Goal: Task Accomplishment & Management: Complete application form

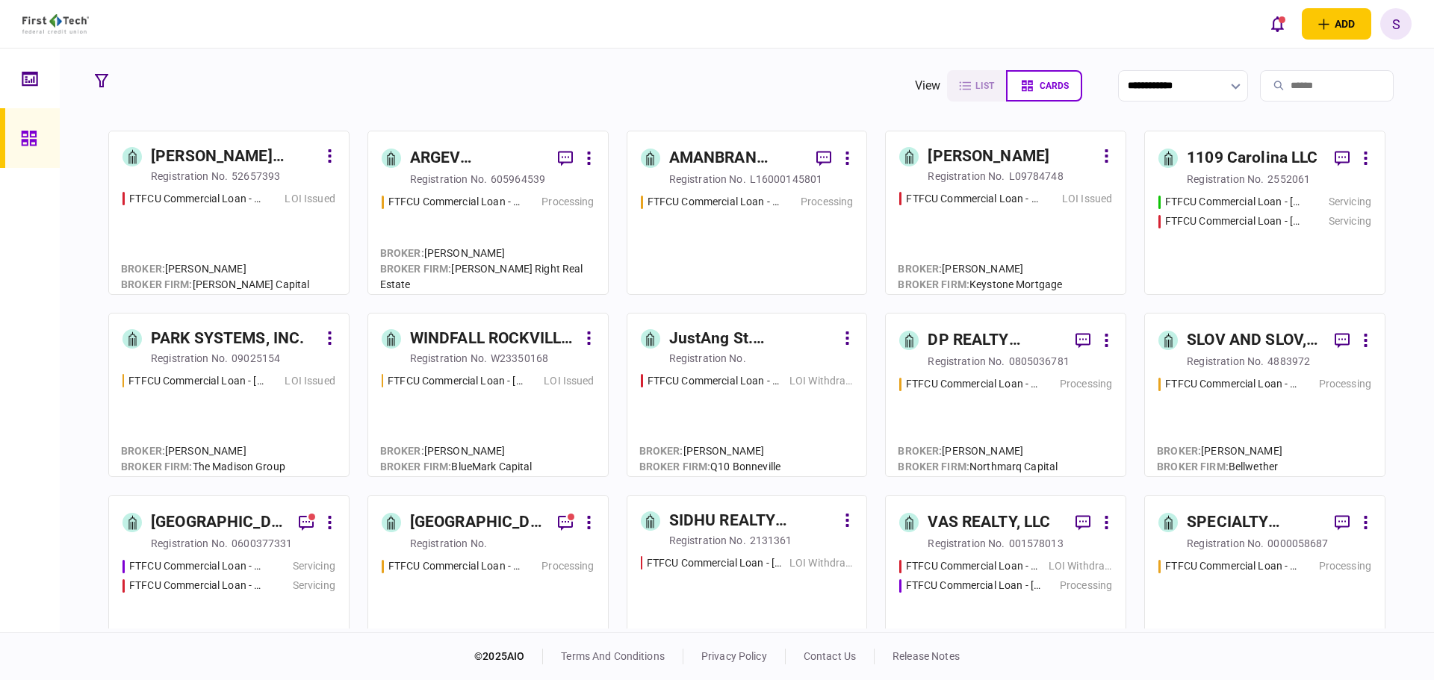
click at [444, 169] on div "ARGEV EDGEWATER HOLDINGS LLC" at bounding box center [478, 158] width 136 height 24
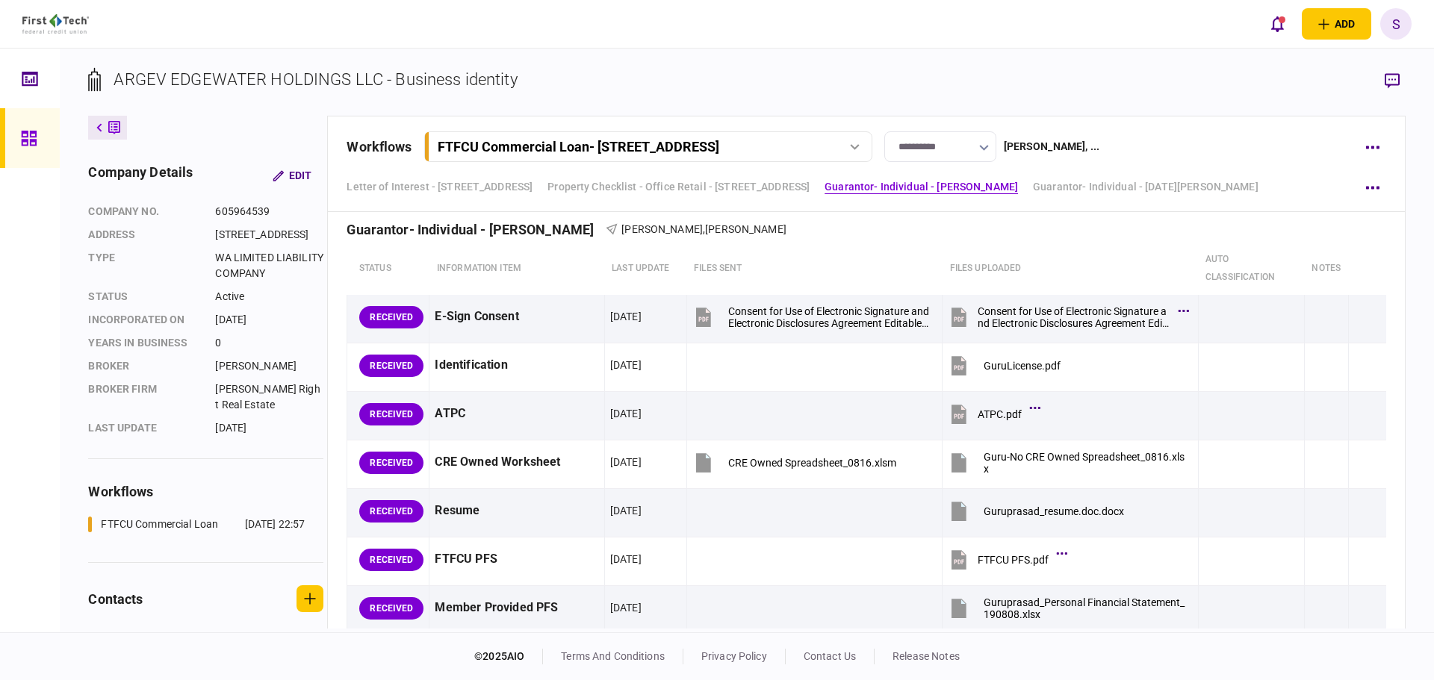
scroll to position [1344, 0]
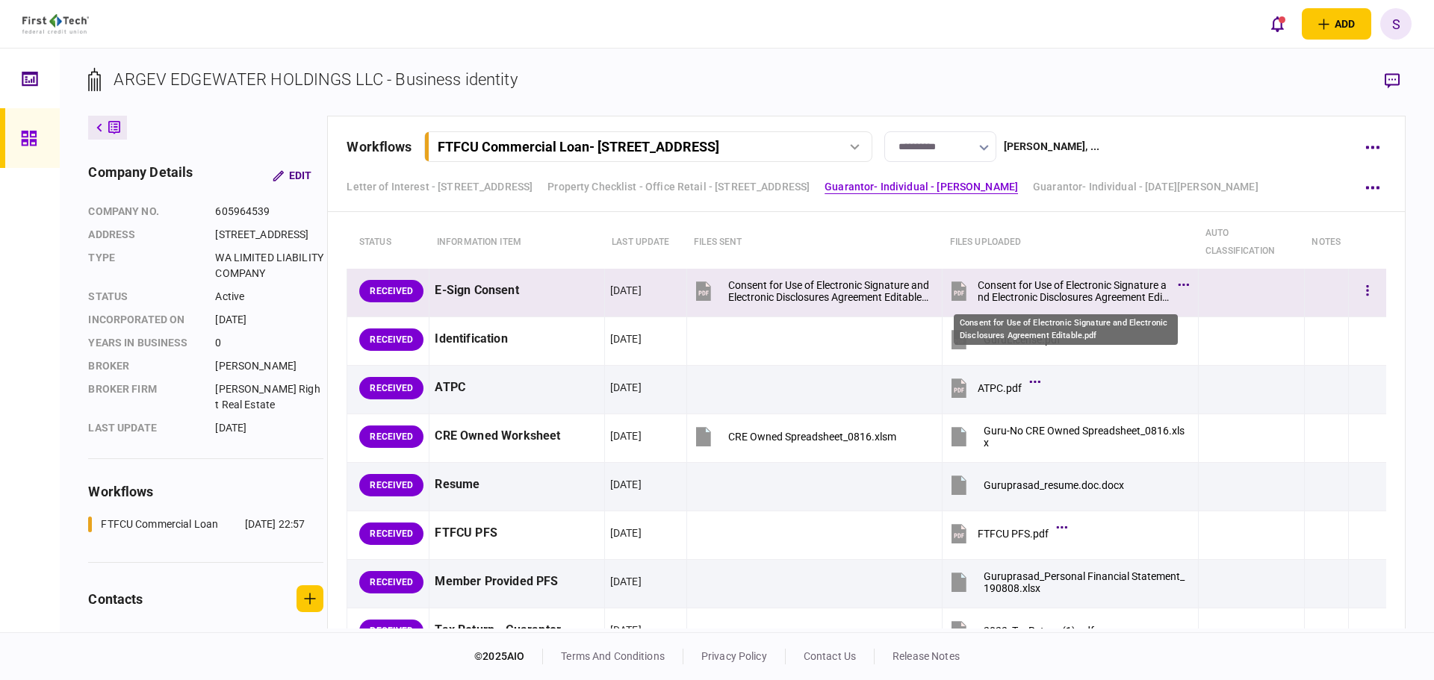
click at [1021, 280] on div "Consent for Use of Electronic Signature and Electronic Disclosures Agreement Ed…" at bounding box center [1073, 291] width 192 height 24
click at [1354, 294] on button "button" at bounding box center [1367, 291] width 27 height 27
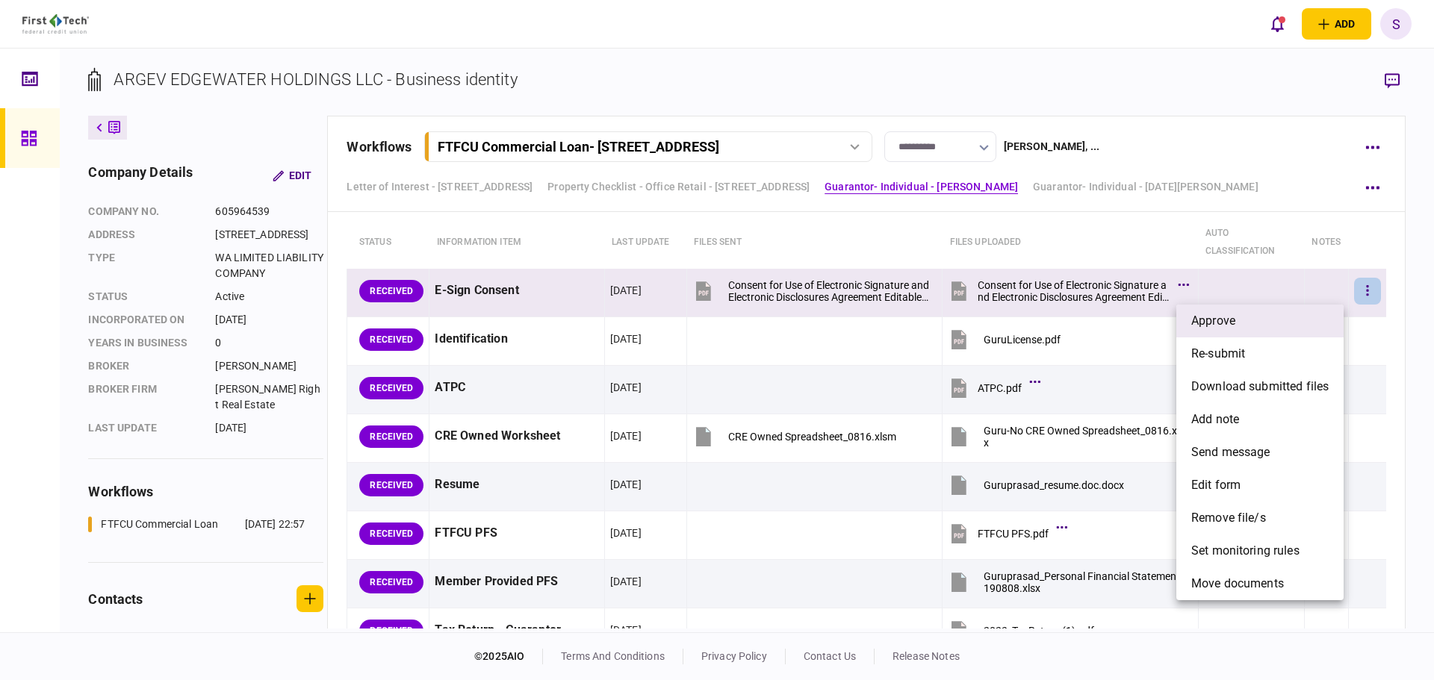
click at [1284, 326] on li "approve" at bounding box center [1259, 321] width 167 height 33
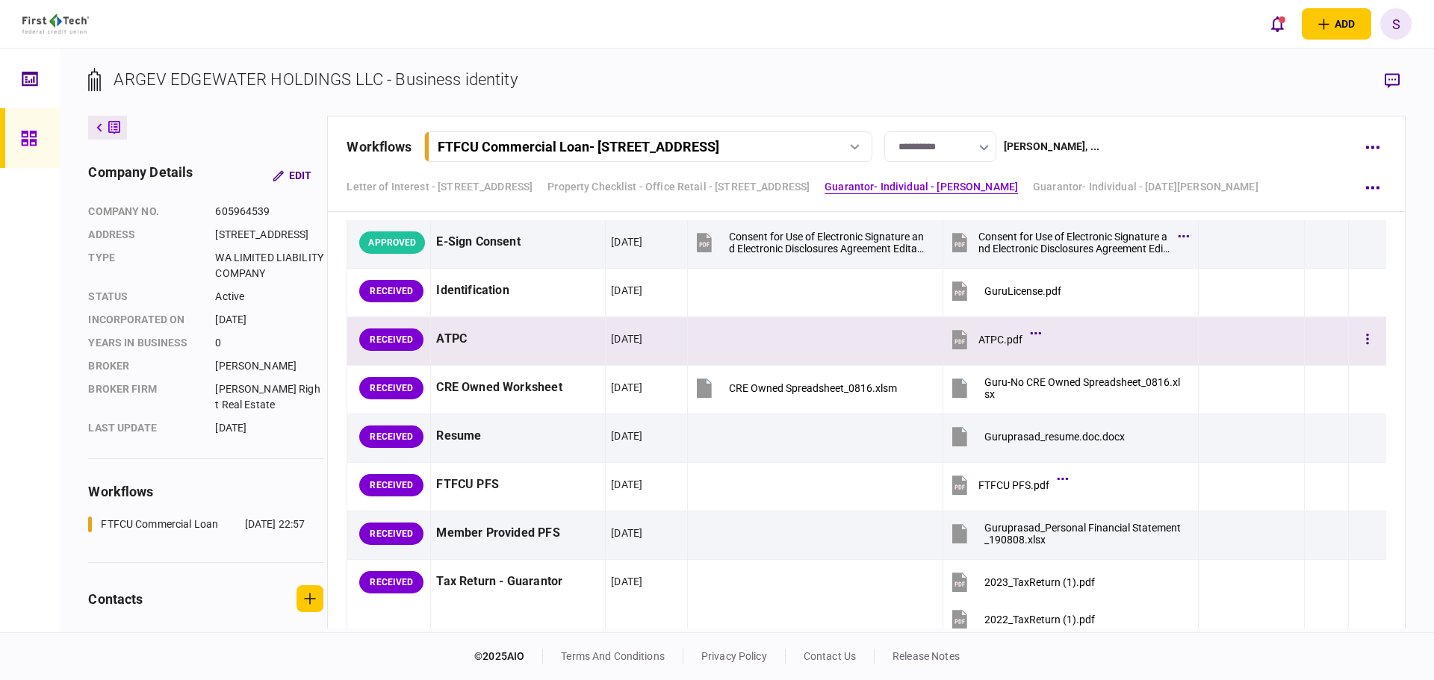
scroll to position [1419, 0]
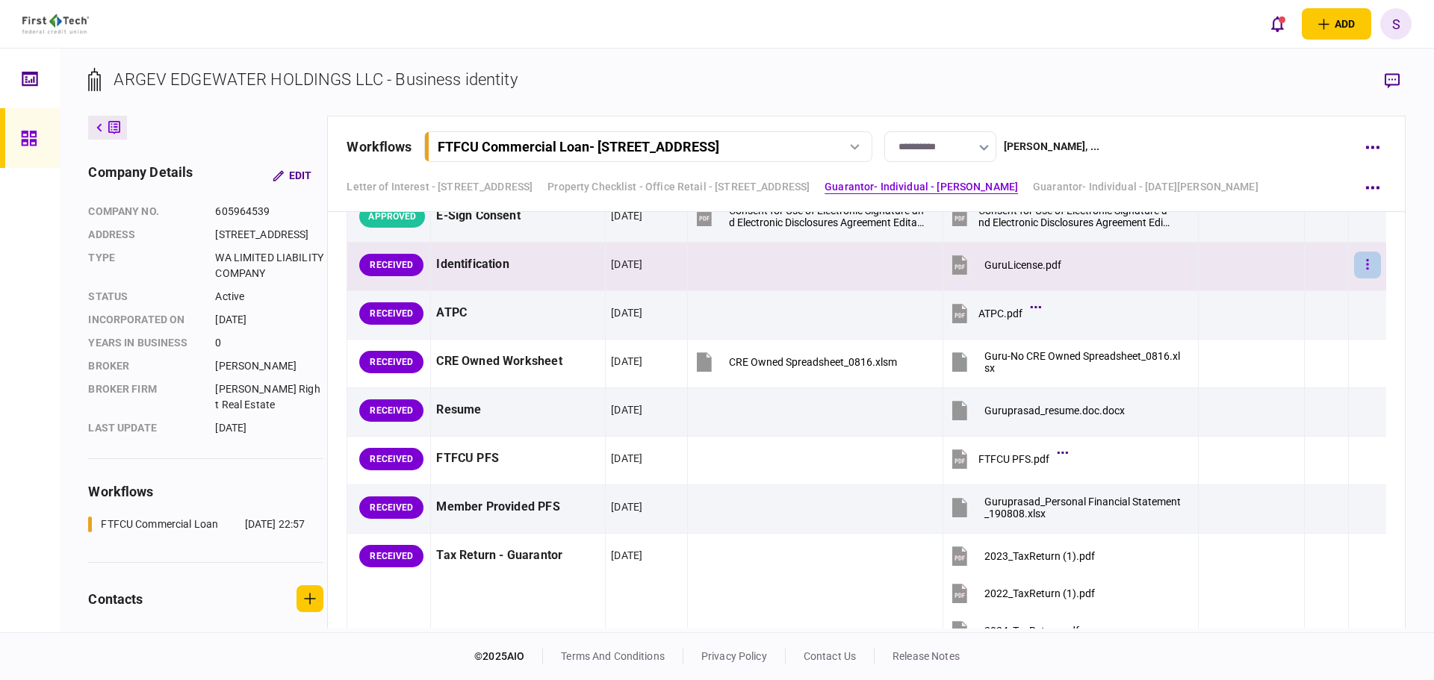
click at [1358, 263] on button "button" at bounding box center [1367, 265] width 27 height 27
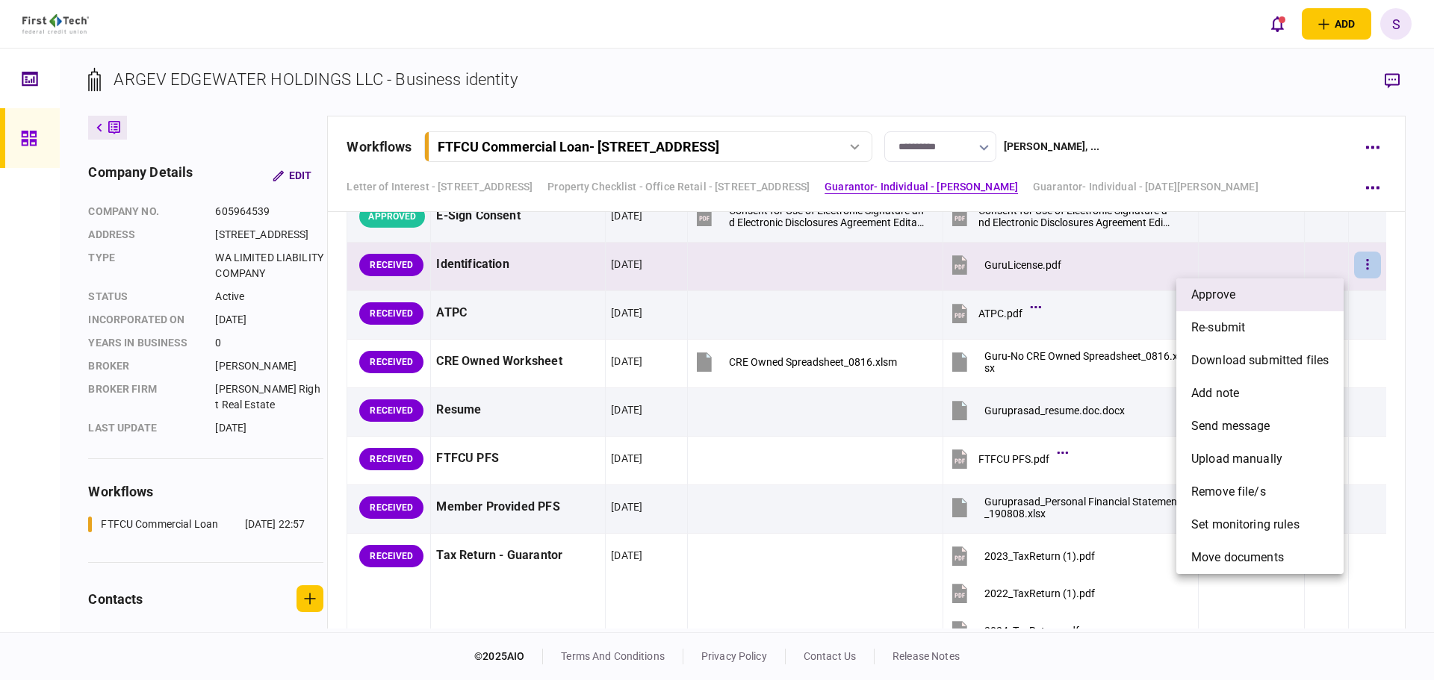
click at [1266, 299] on li "approve" at bounding box center [1259, 295] width 167 height 33
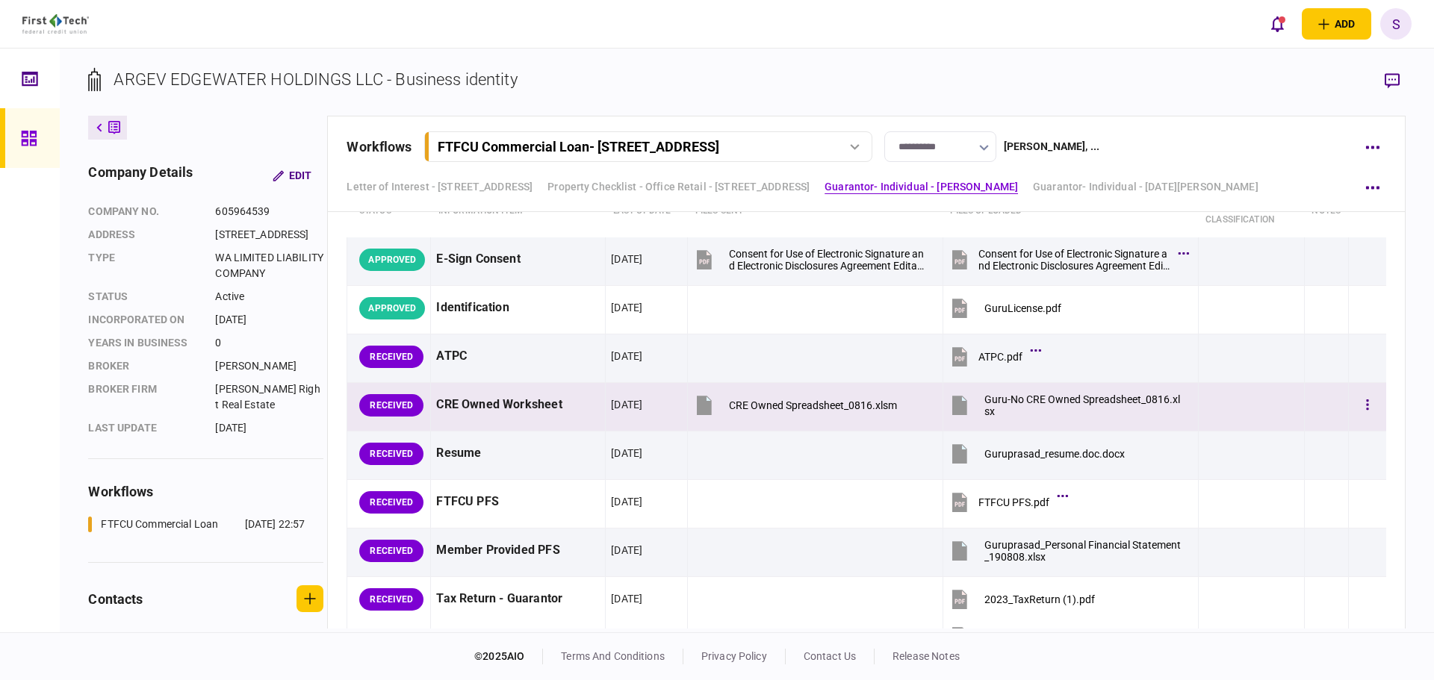
scroll to position [1344, 0]
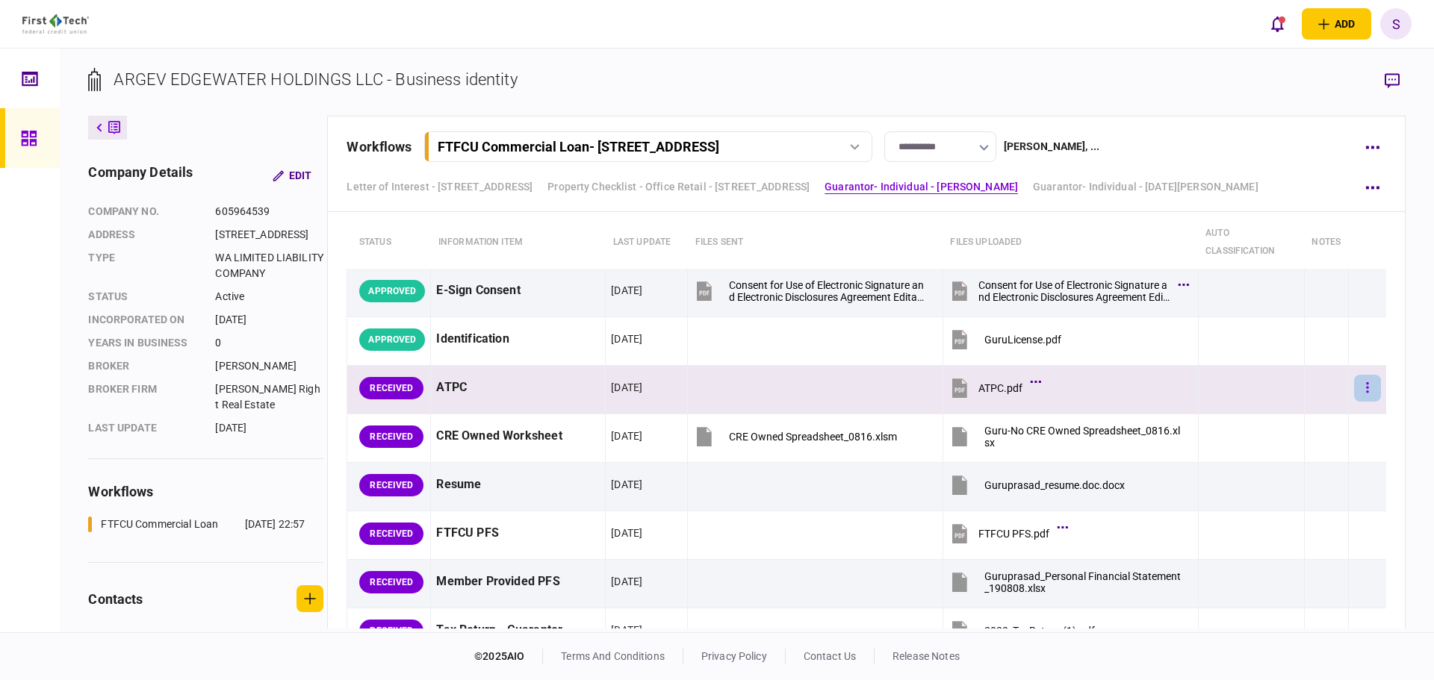
click at [1354, 393] on button "button" at bounding box center [1367, 388] width 27 height 27
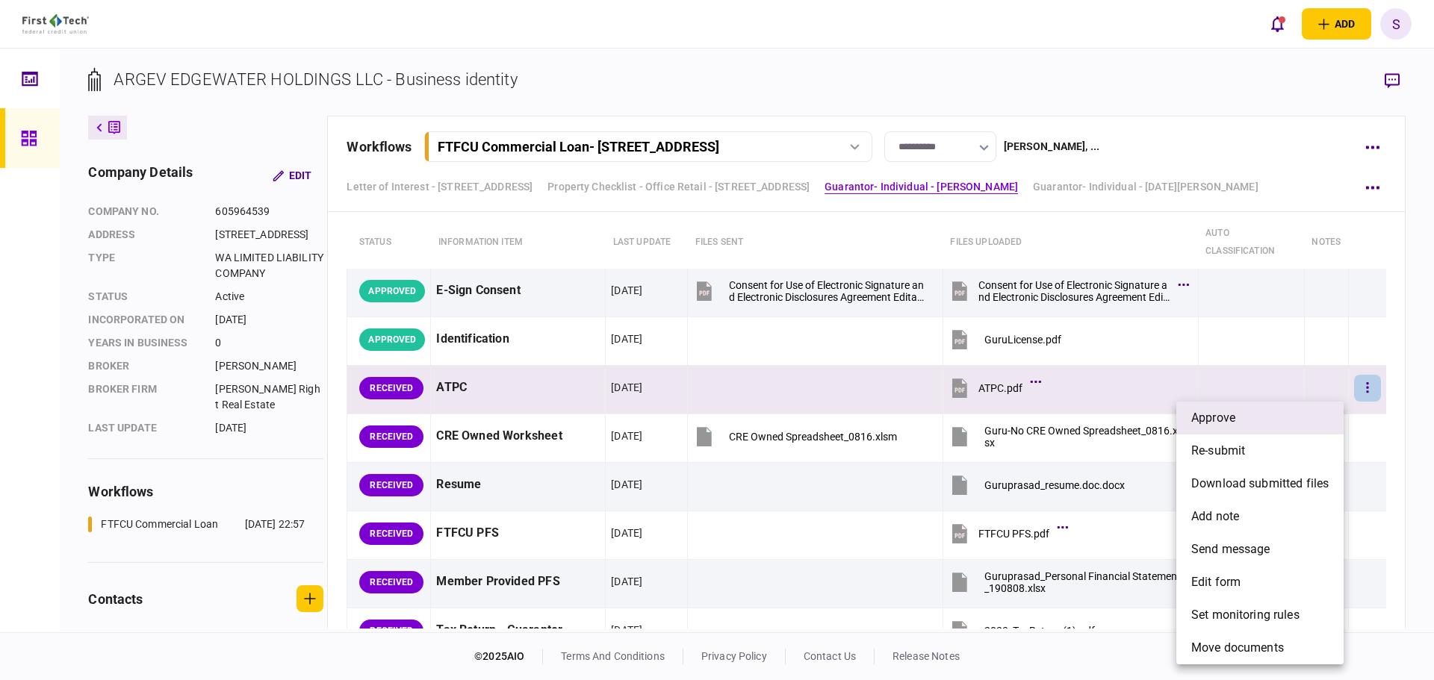
click at [1275, 423] on li "approve" at bounding box center [1259, 418] width 167 height 33
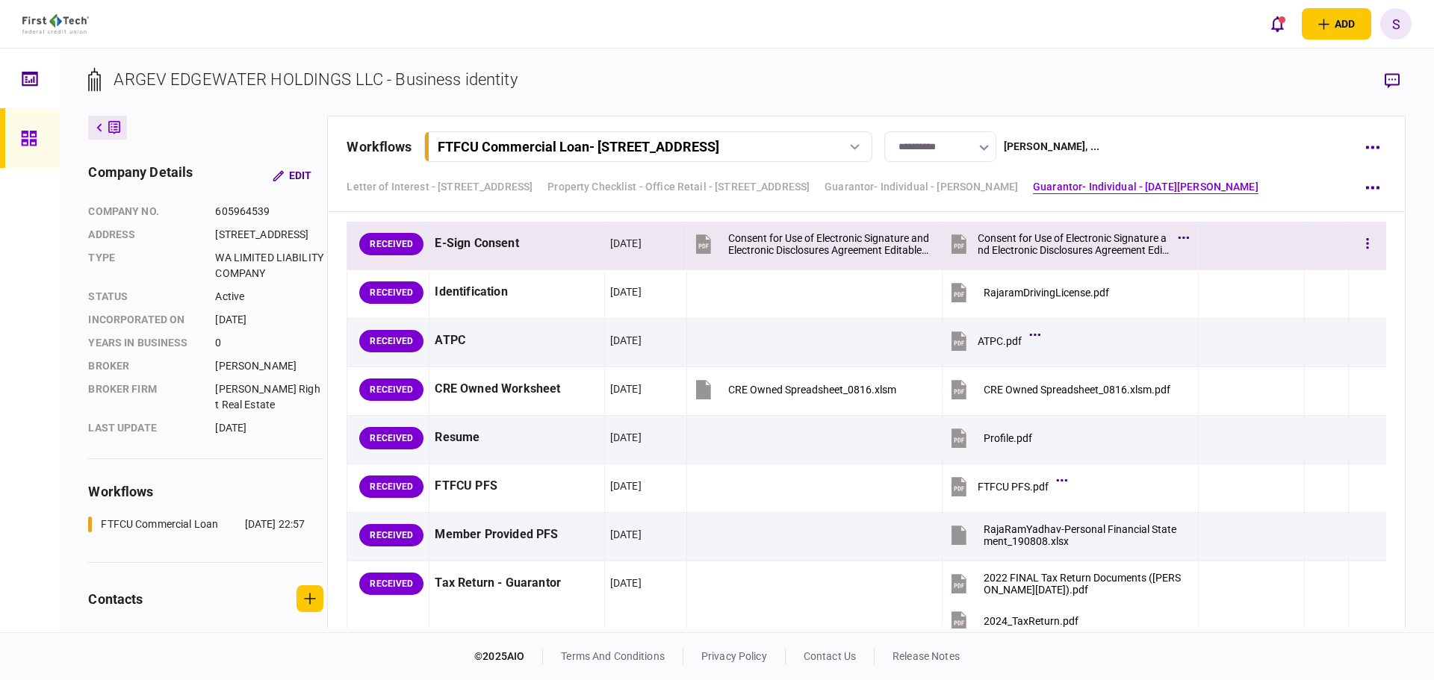
scroll to position [2166, 0]
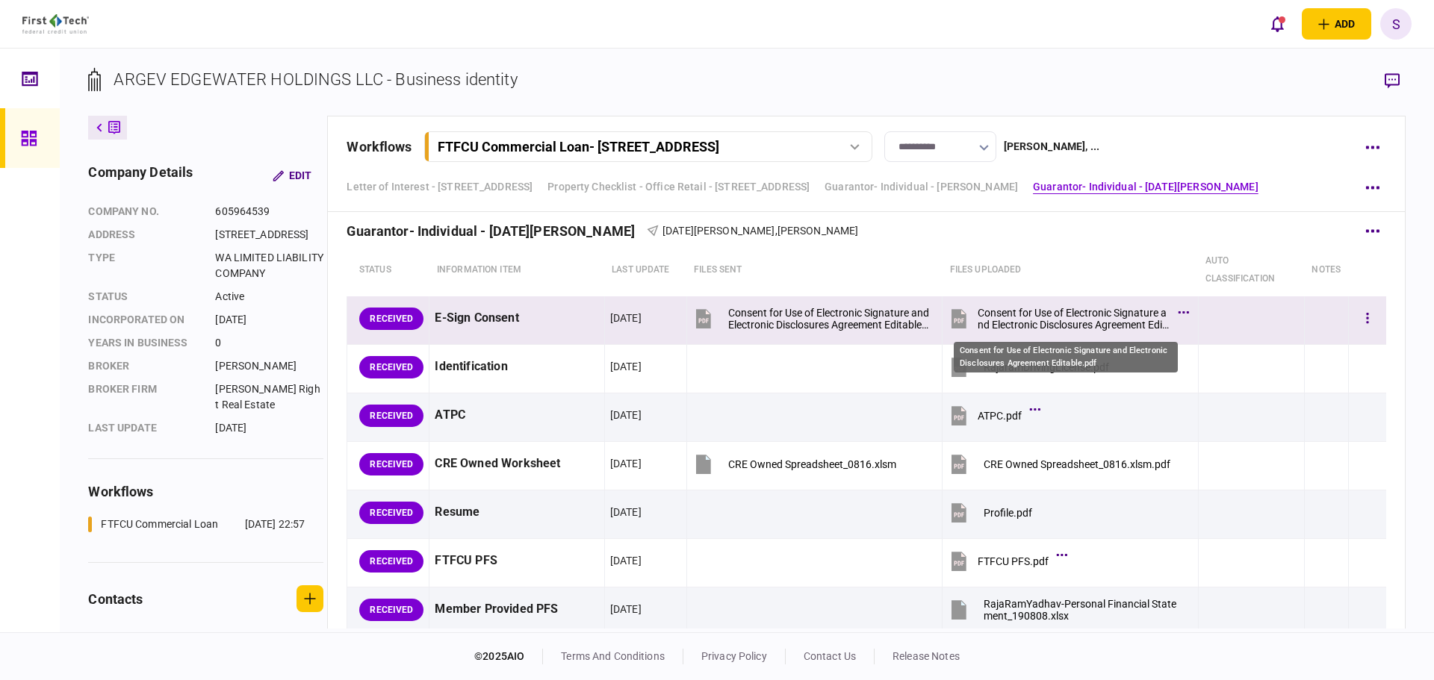
click at [1029, 318] on div "Consent for Use of Electronic Signature and Electronic Disclosures Agreement Ed…" at bounding box center [1073, 319] width 192 height 24
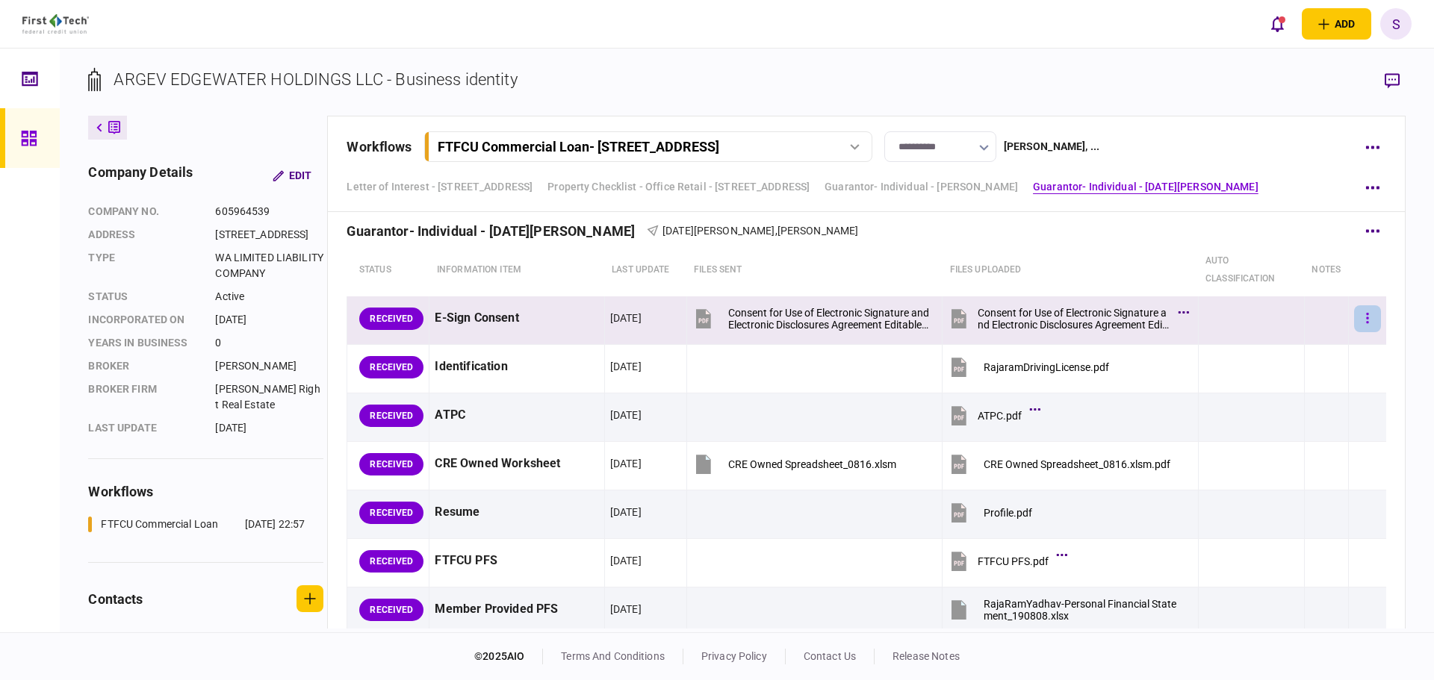
click at [1362, 320] on button "button" at bounding box center [1367, 318] width 27 height 27
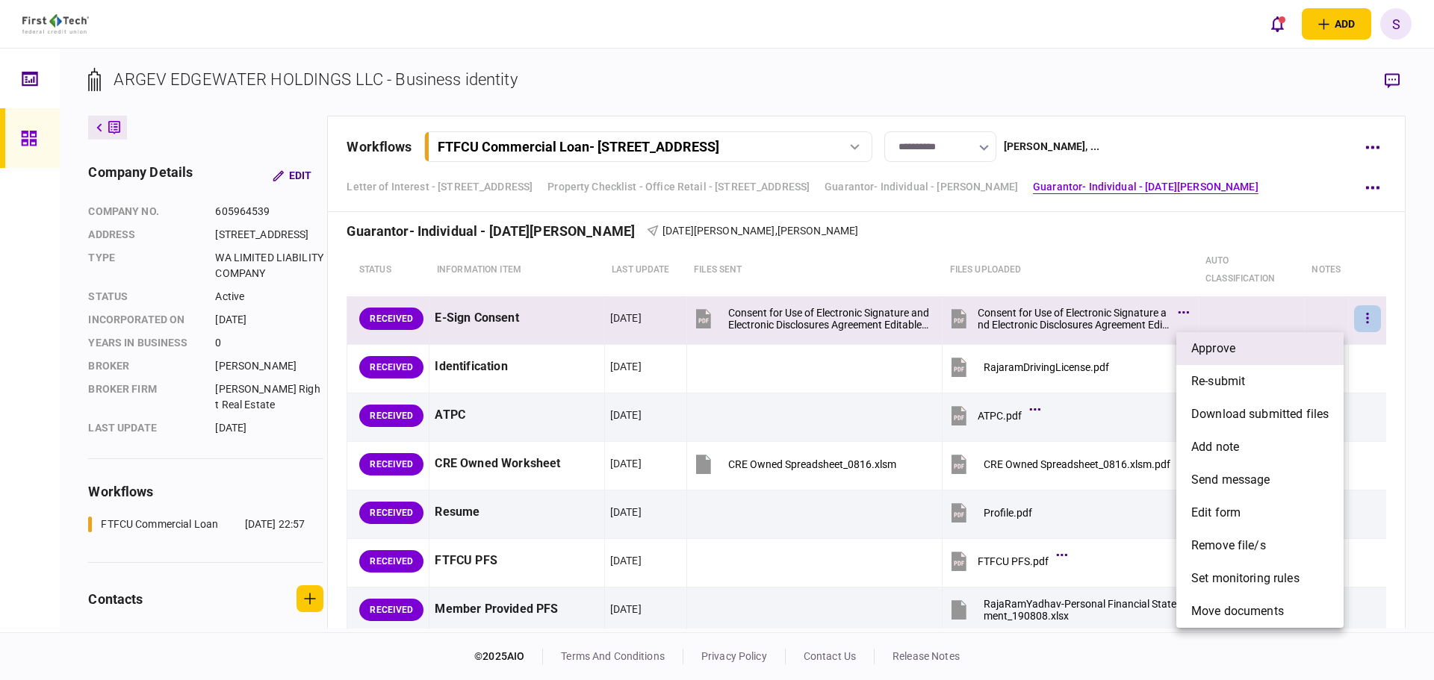
click at [1267, 352] on li "approve" at bounding box center [1259, 348] width 167 height 33
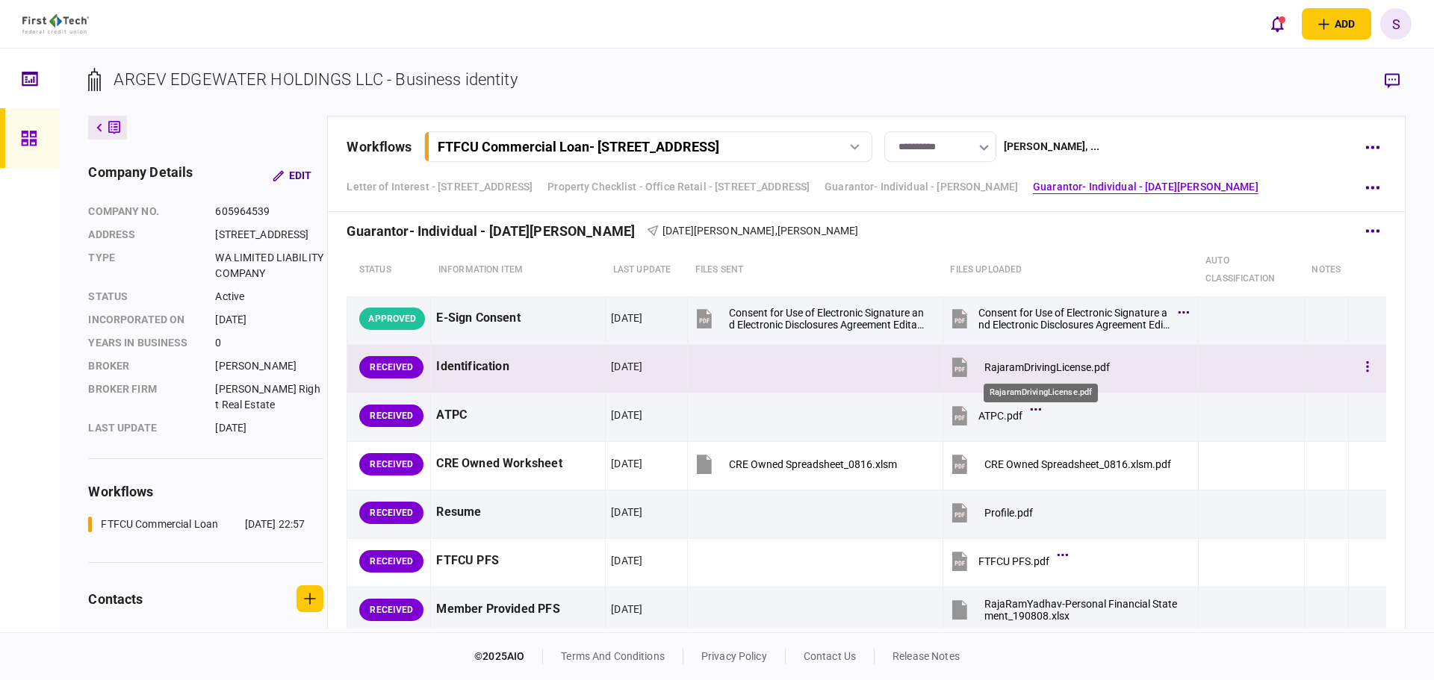
click at [1060, 365] on div "RajaramDrivingLicense.pdf" at bounding box center [1046, 367] width 125 height 12
click at [1356, 374] on button "button" at bounding box center [1367, 367] width 27 height 27
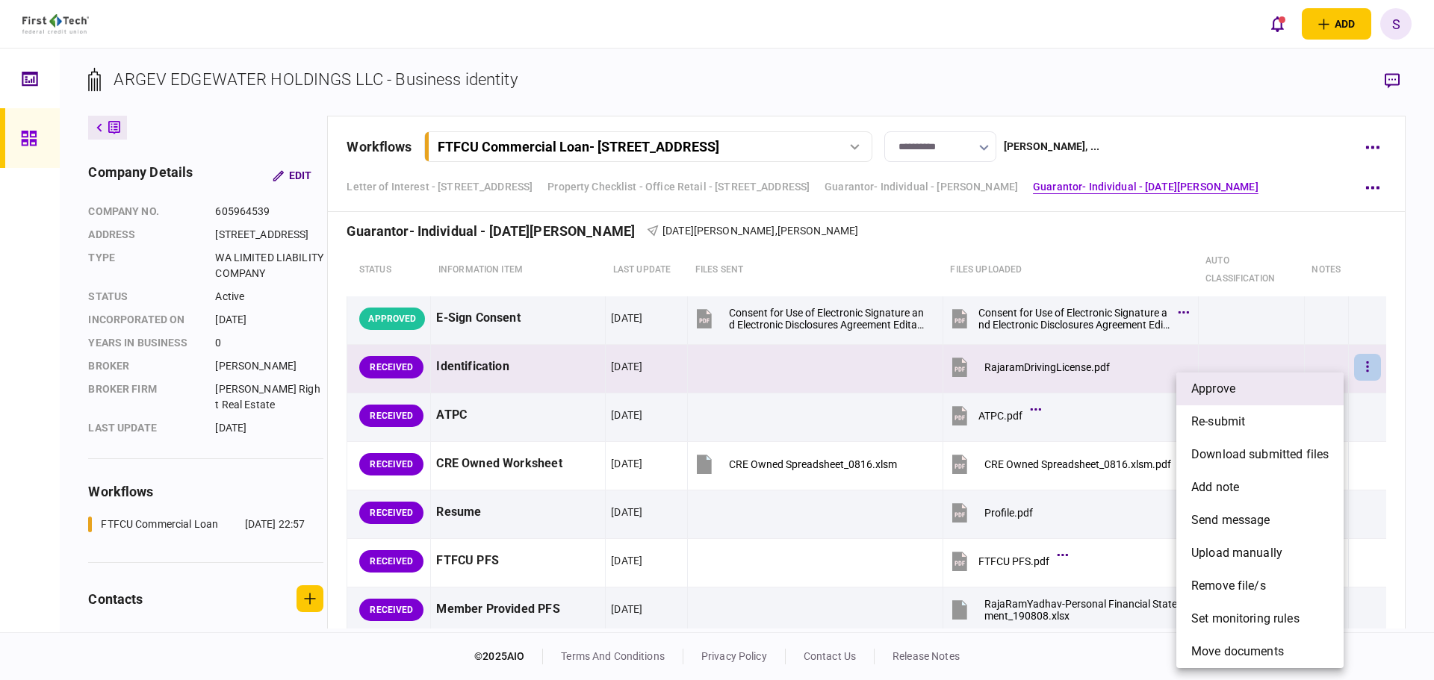
click at [1250, 393] on li "approve" at bounding box center [1259, 389] width 167 height 33
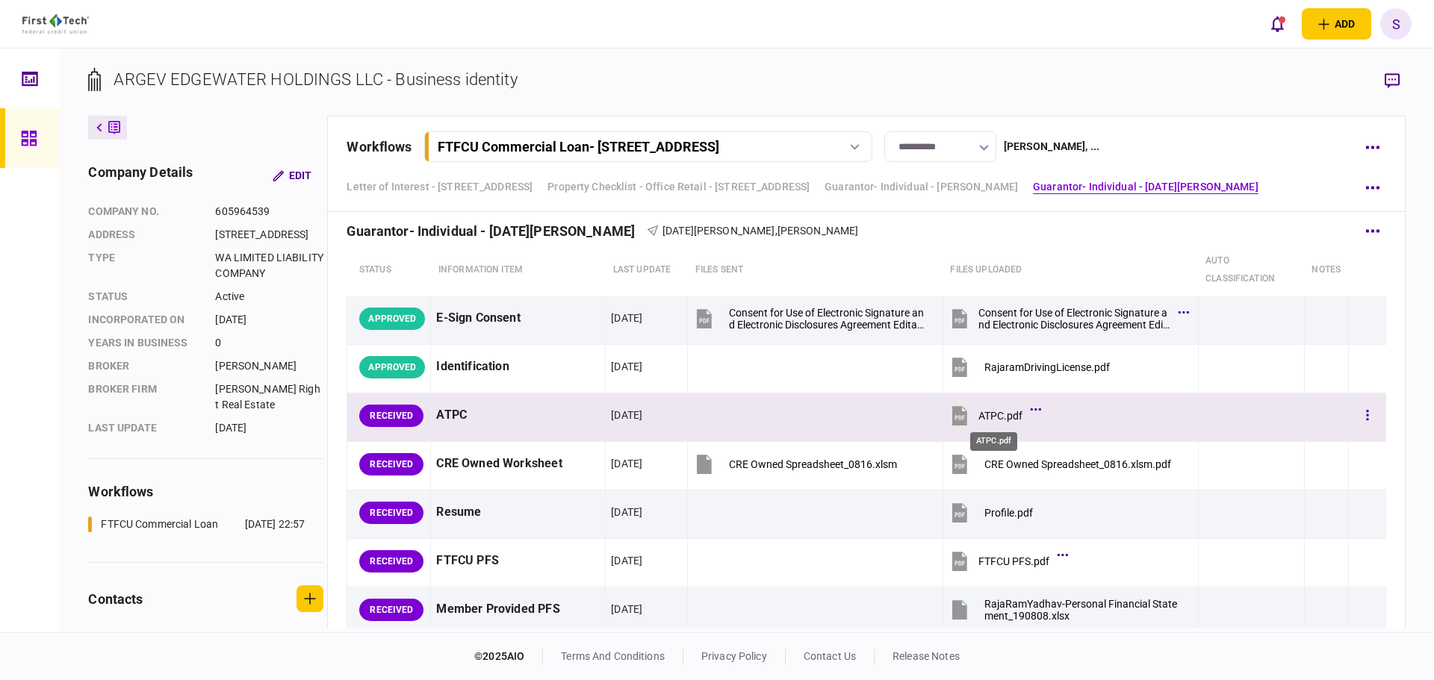
click at [978, 413] on div "ATPC.pdf" at bounding box center [1000, 416] width 44 height 12
click at [1366, 420] on icon "button" at bounding box center [1367, 415] width 2 height 10
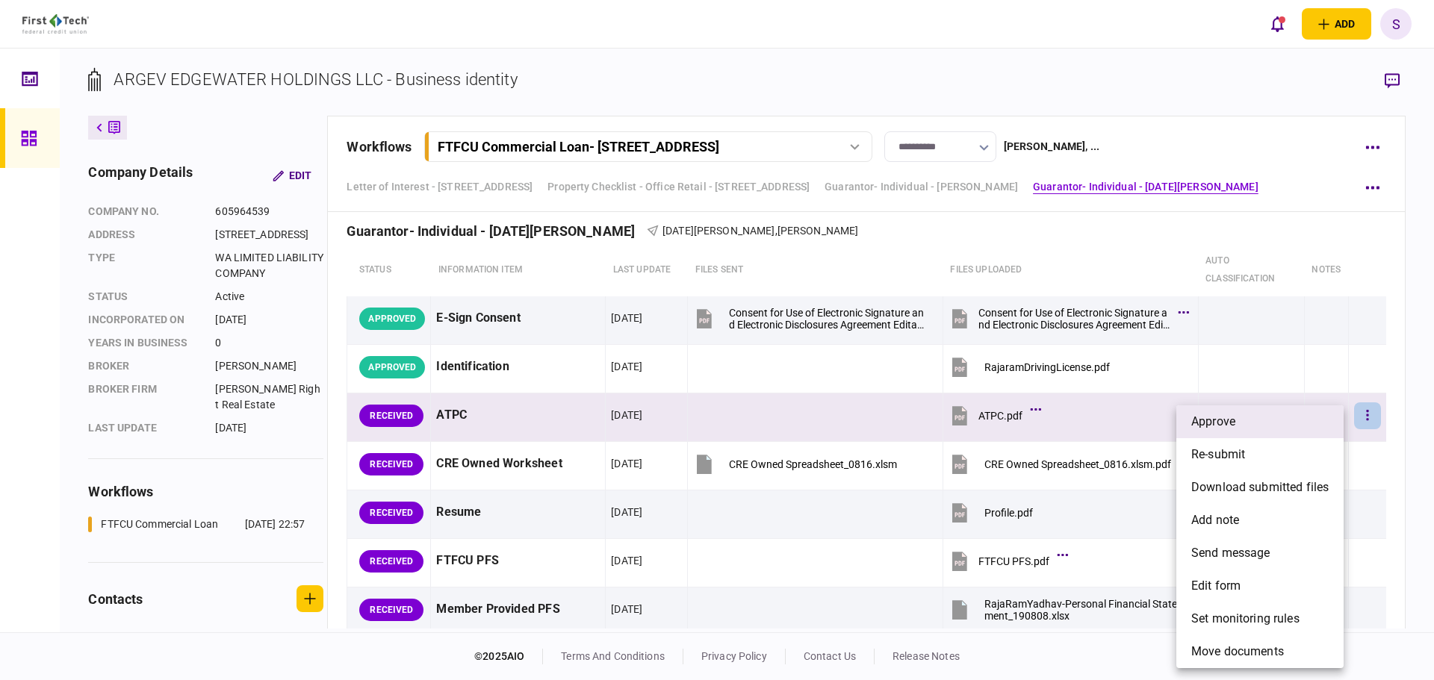
click at [1242, 426] on li "approve" at bounding box center [1259, 421] width 167 height 33
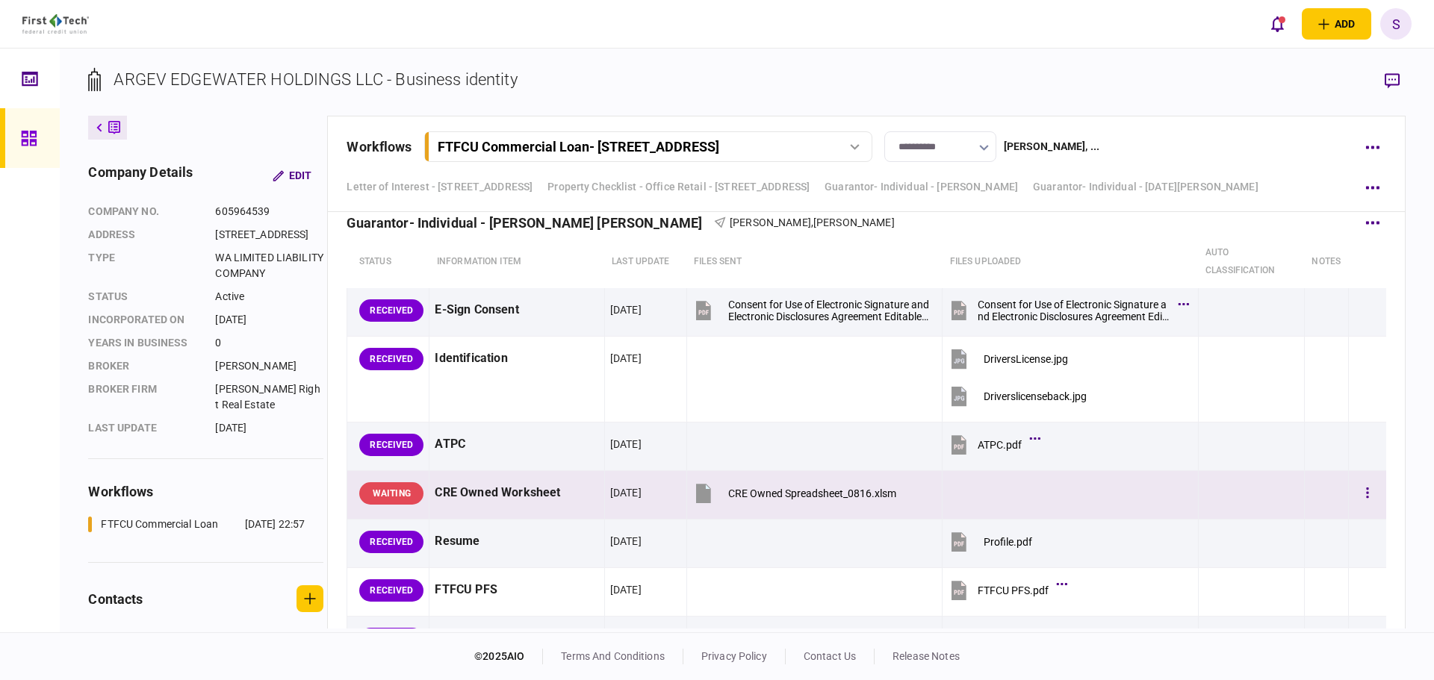
scroll to position [3136, 0]
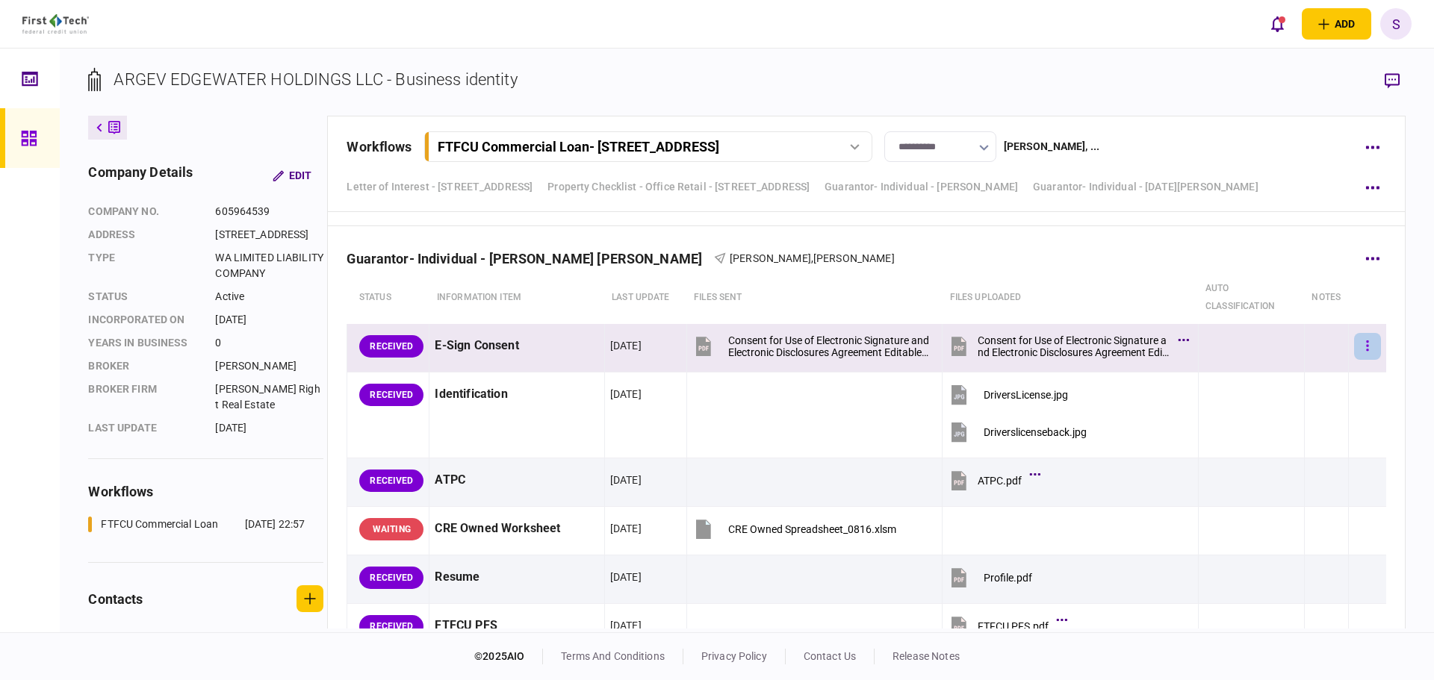
click at [1366, 346] on icon "button" at bounding box center [1367, 346] width 2 height 10
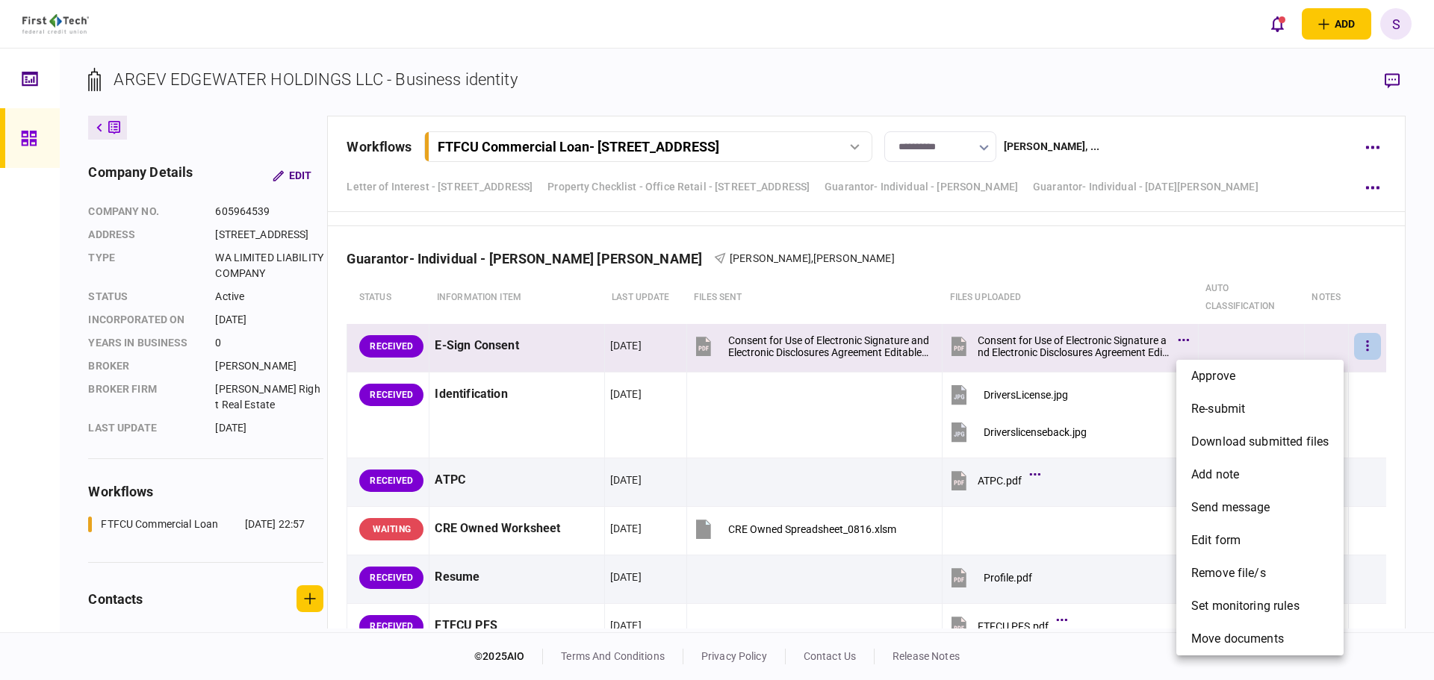
click at [1110, 290] on div at bounding box center [717, 340] width 1434 height 680
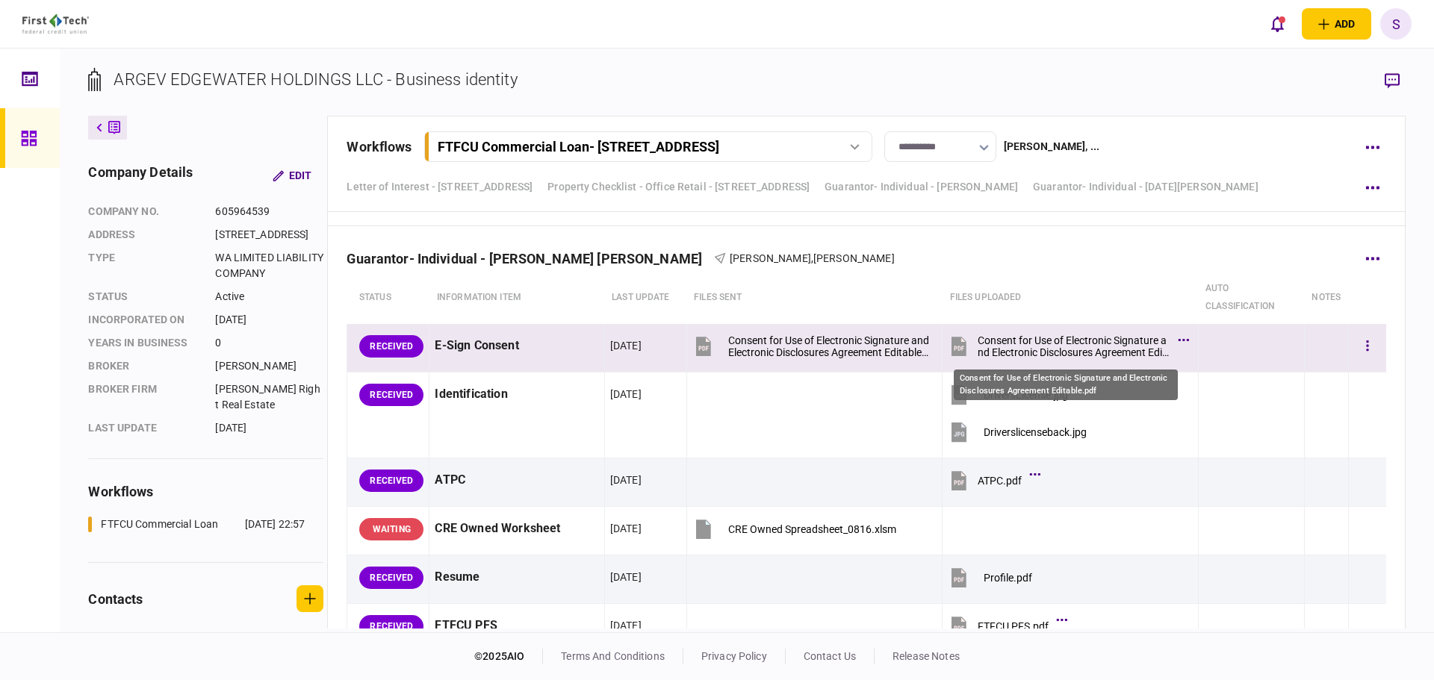
click at [1057, 346] on div "Consent for Use of Electronic Signature and Electronic Disclosures Agreement Ed…" at bounding box center [1073, 347] width 192 height 24
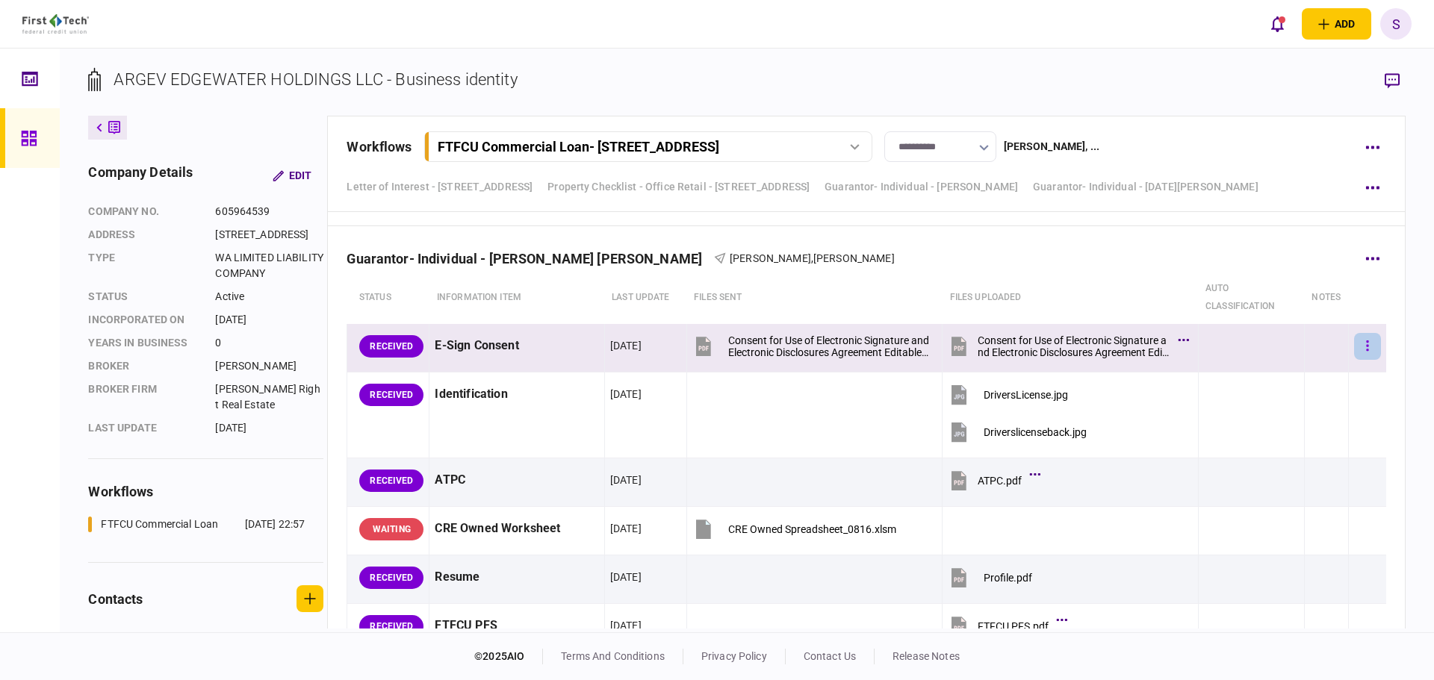
click at [1359, 349] on button "button" at bounding box center [1367, 346] width 27 height 27
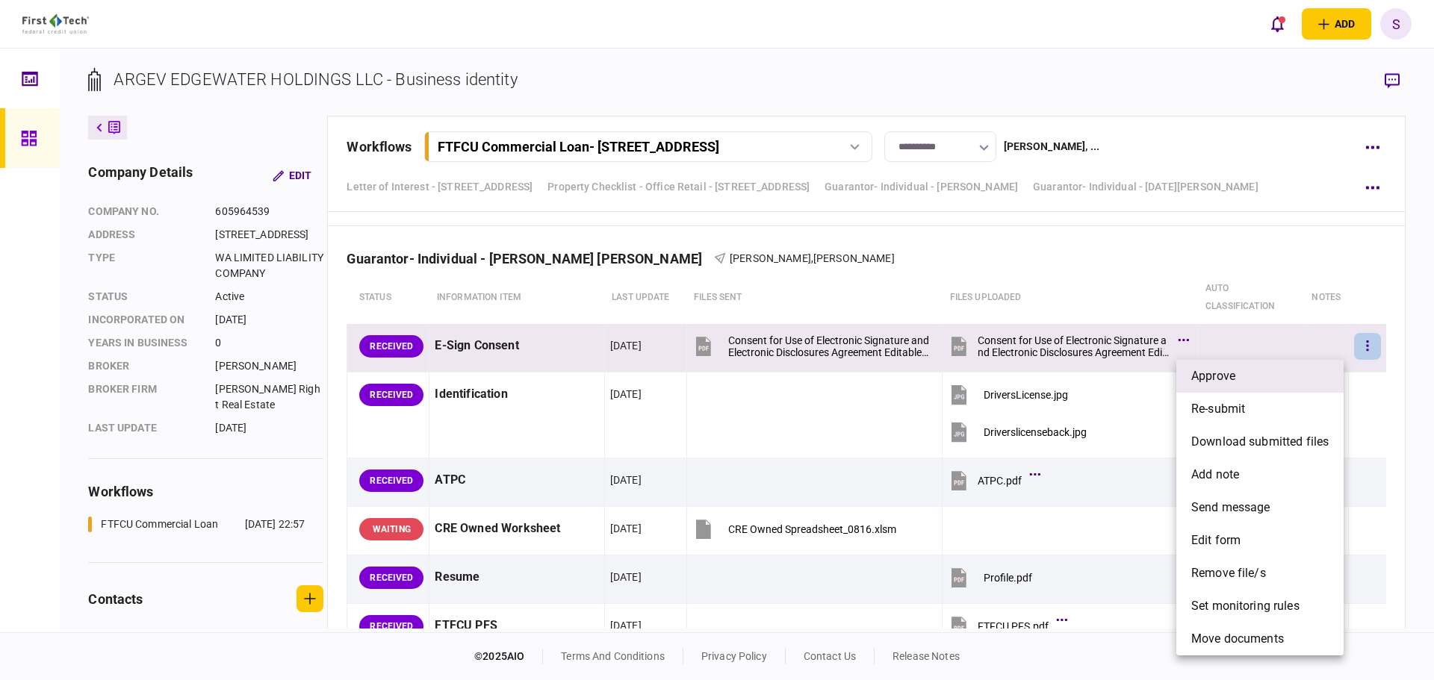
click at [1280, 387] on li "approve" at bounding box center [1259, 376] width 167 height 33
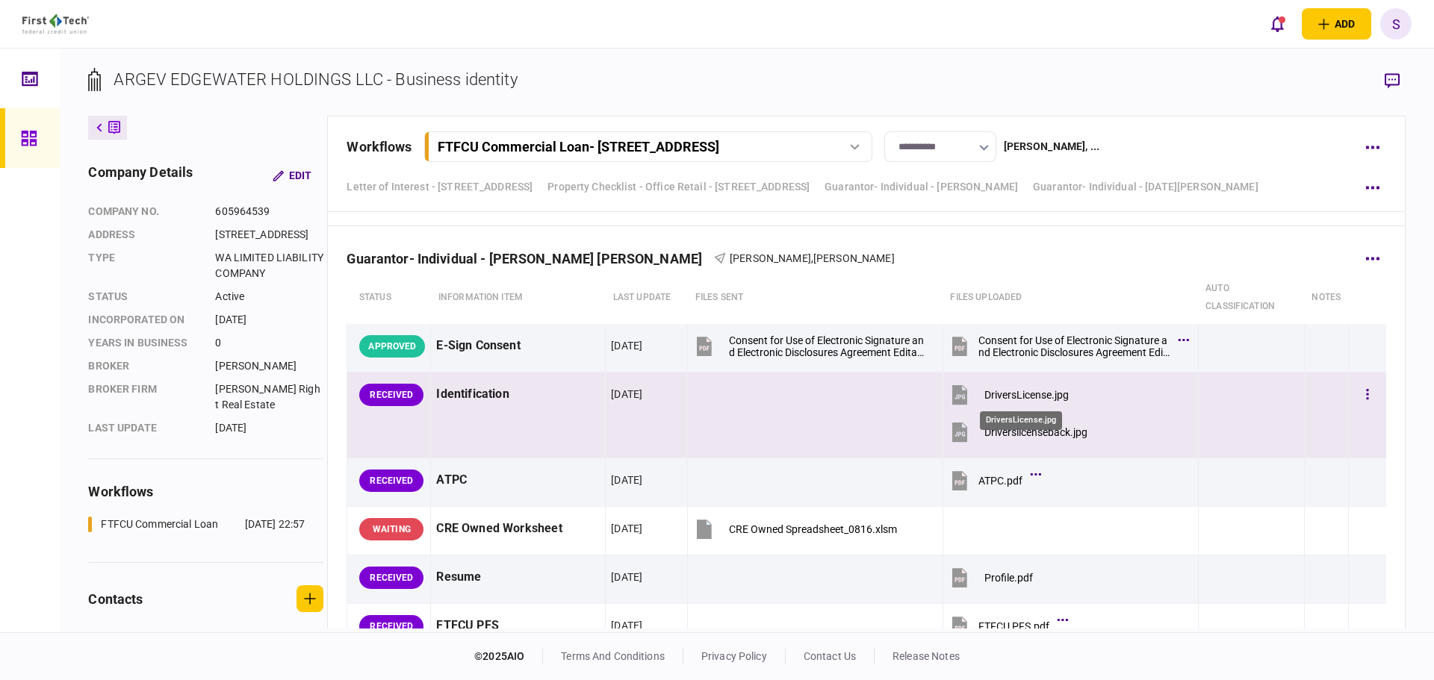
click at [1012, 394] on div "DriversLicense.jpg" at bounding box center [1026, 395] width 84 height 12
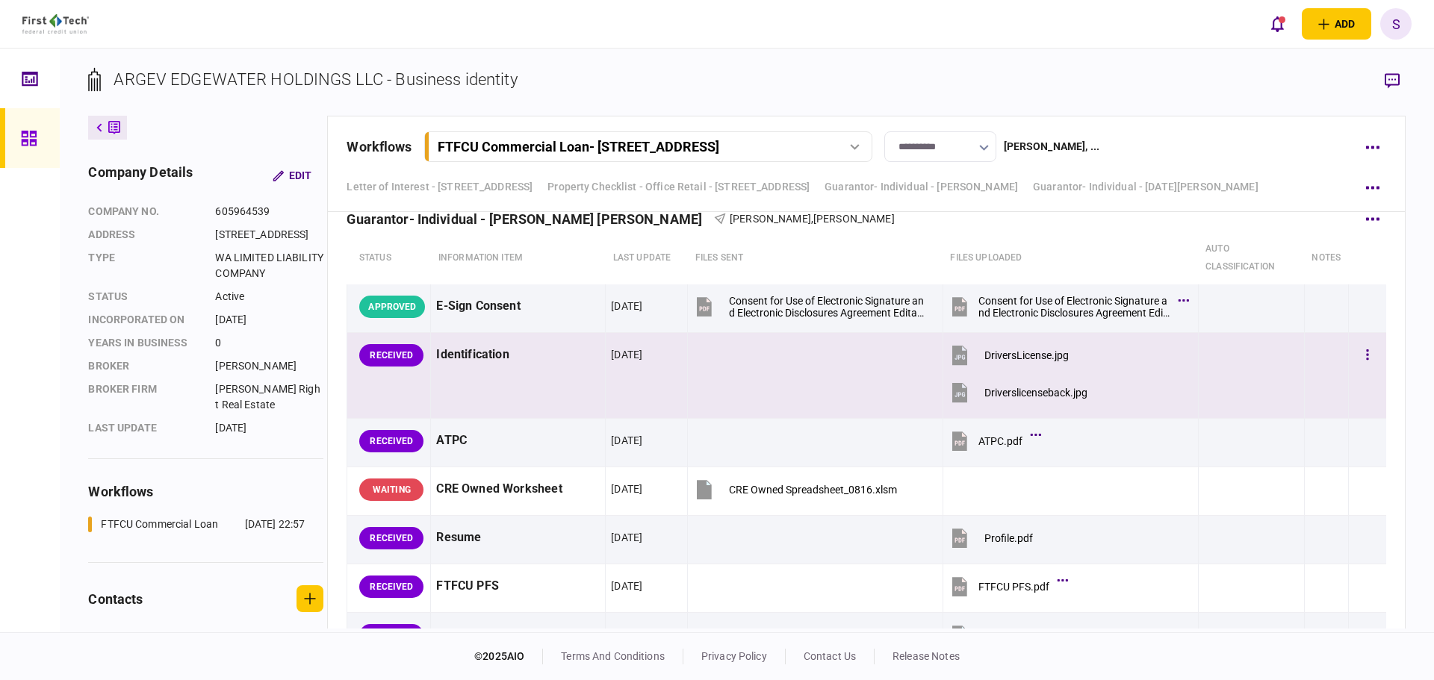
scroll to position [3211, 0]
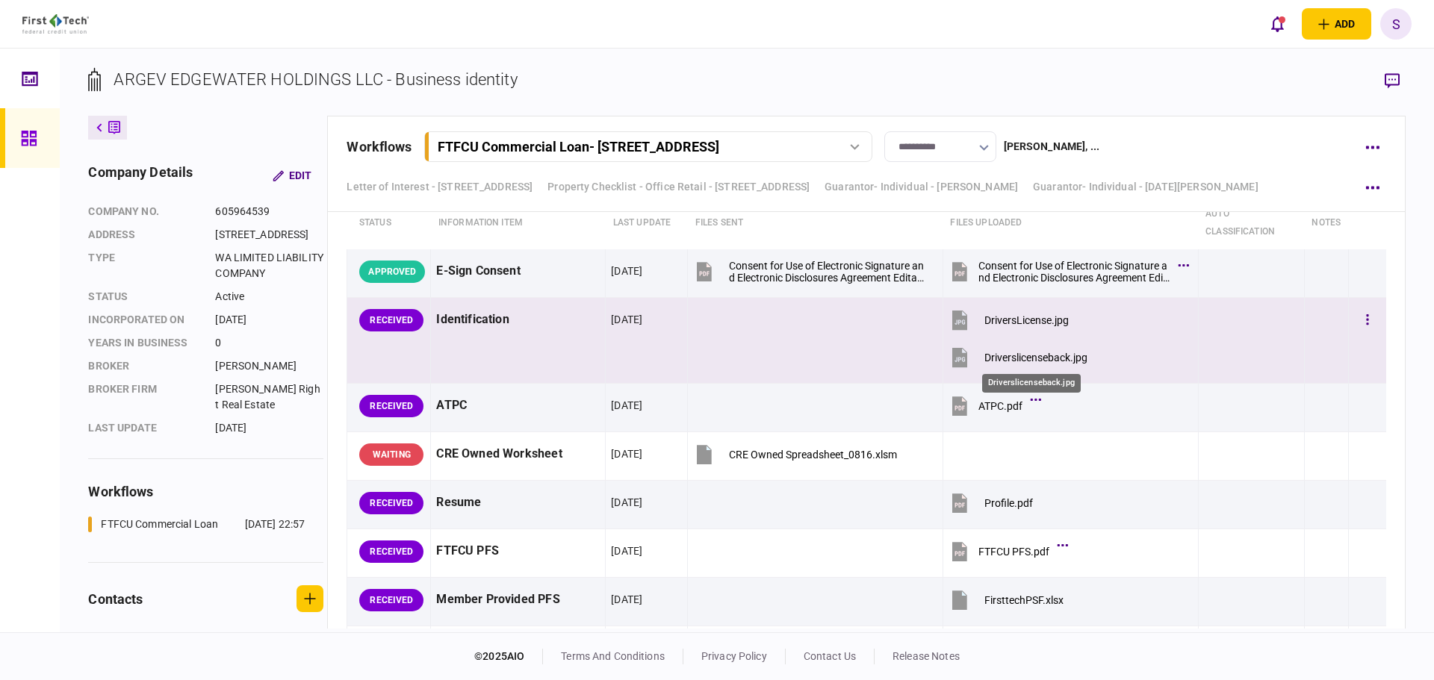
click at [1019, 352] on div "Driverslicenseback.jpg" at bounding box center [1035, 358] width 103 height 12
click at [1359, 321] on button "button" at bounding box center [1367, 320] width 27 height 27
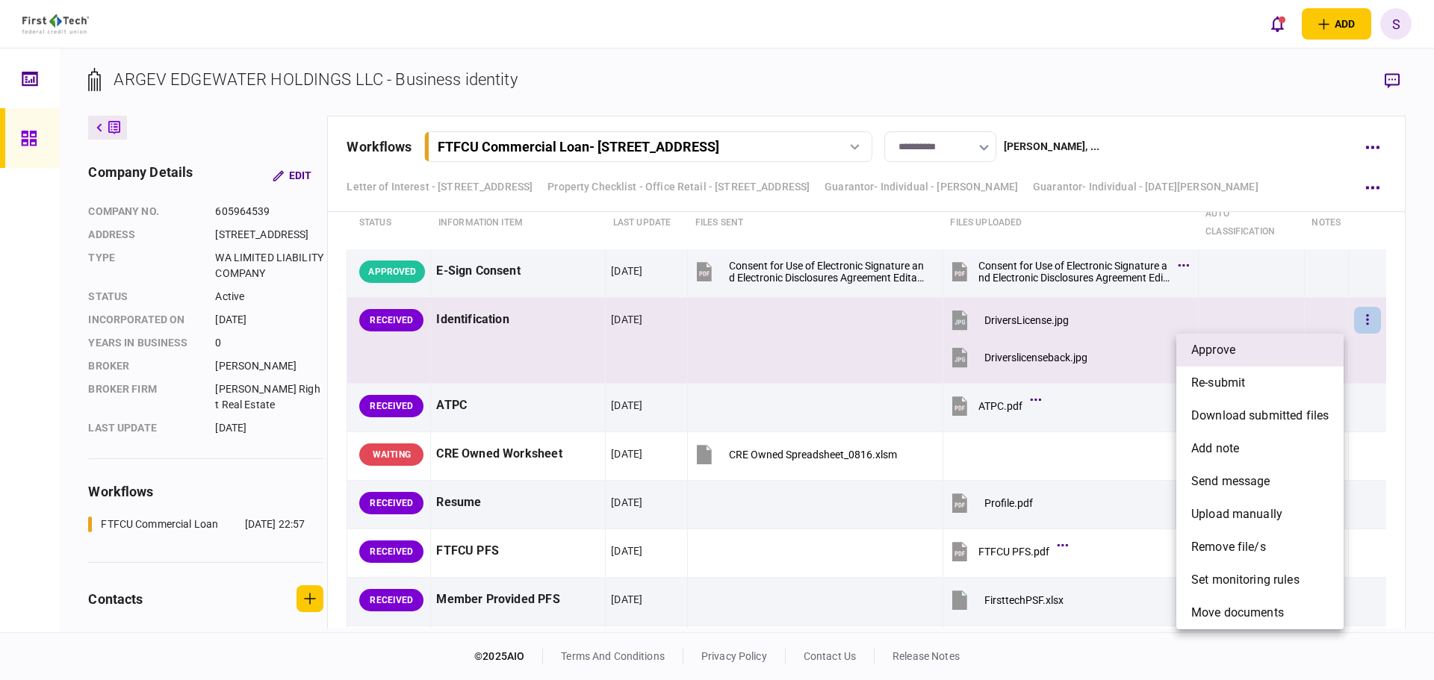
click at [1271, 351] on li "approve" at bounding box center [1259, 350] width 167 height 33
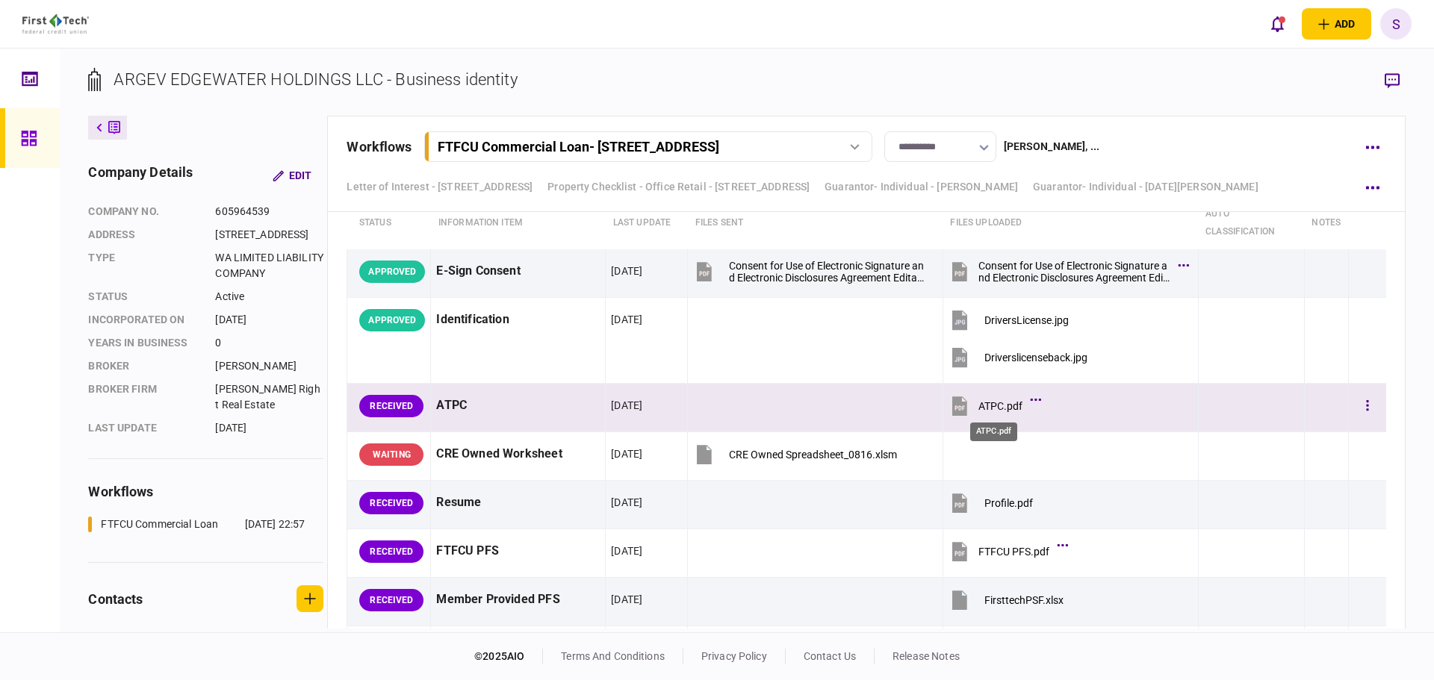
click at [992, 405] on div "ATPC.pdf" at bounding box center [1000, 406] width 44 height 12
click at [1354, 400] on button "button" at bounding box center [1367, 406] width 27 height 27
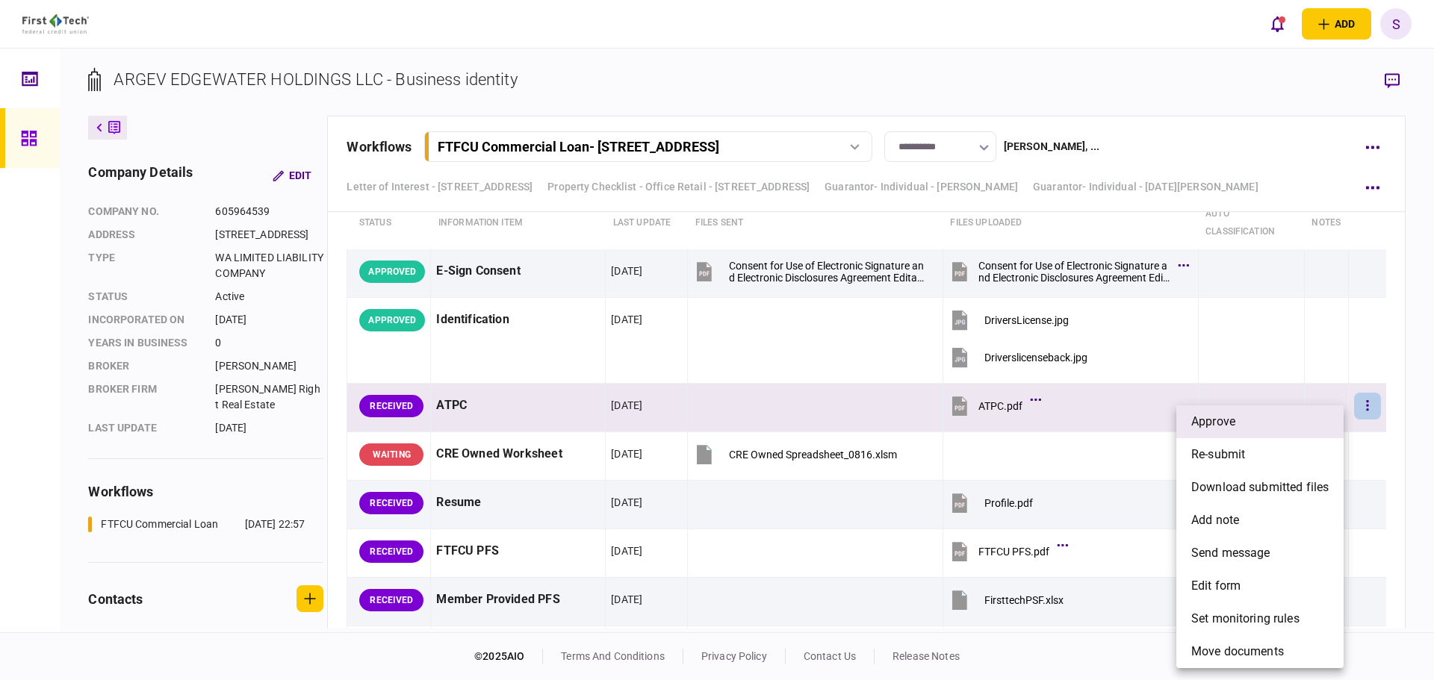
click at [1240, 423] on li "approve" at bounding box center [1259, 421] width 167 height 33
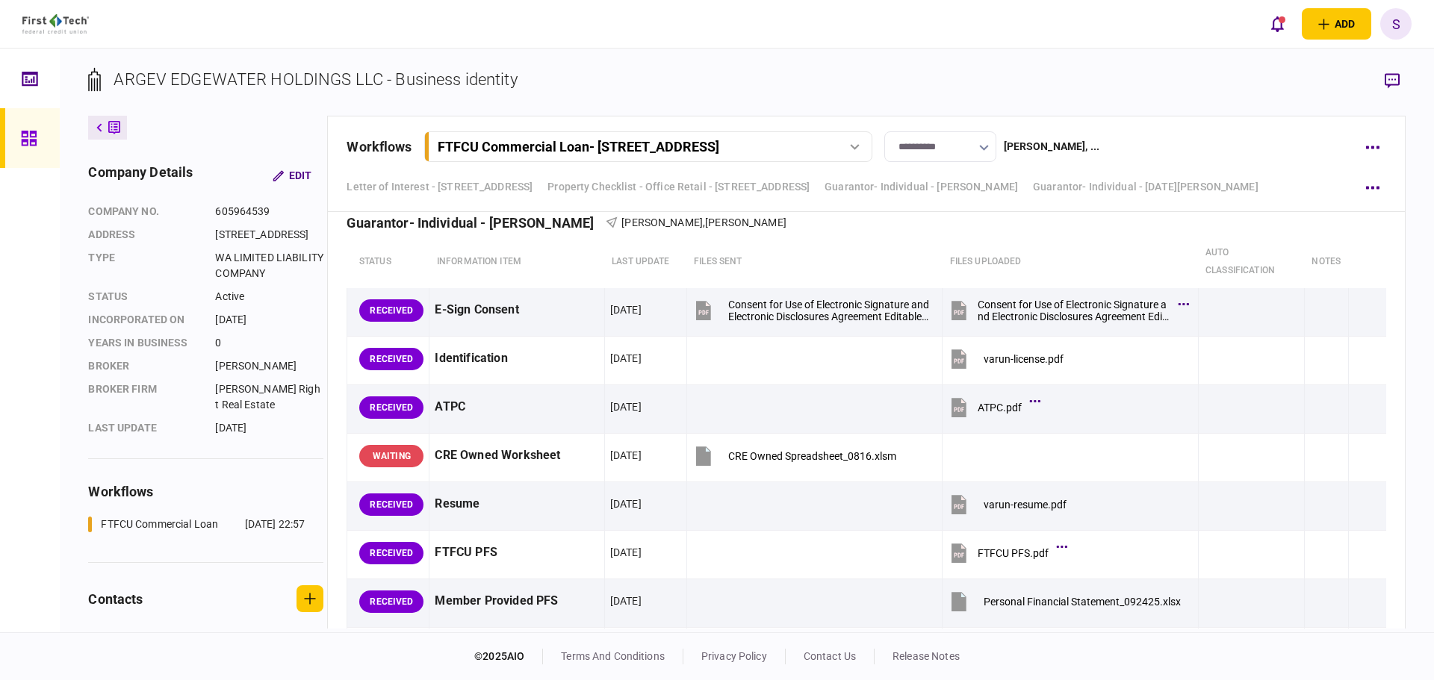
scroll to position [4032, 0]
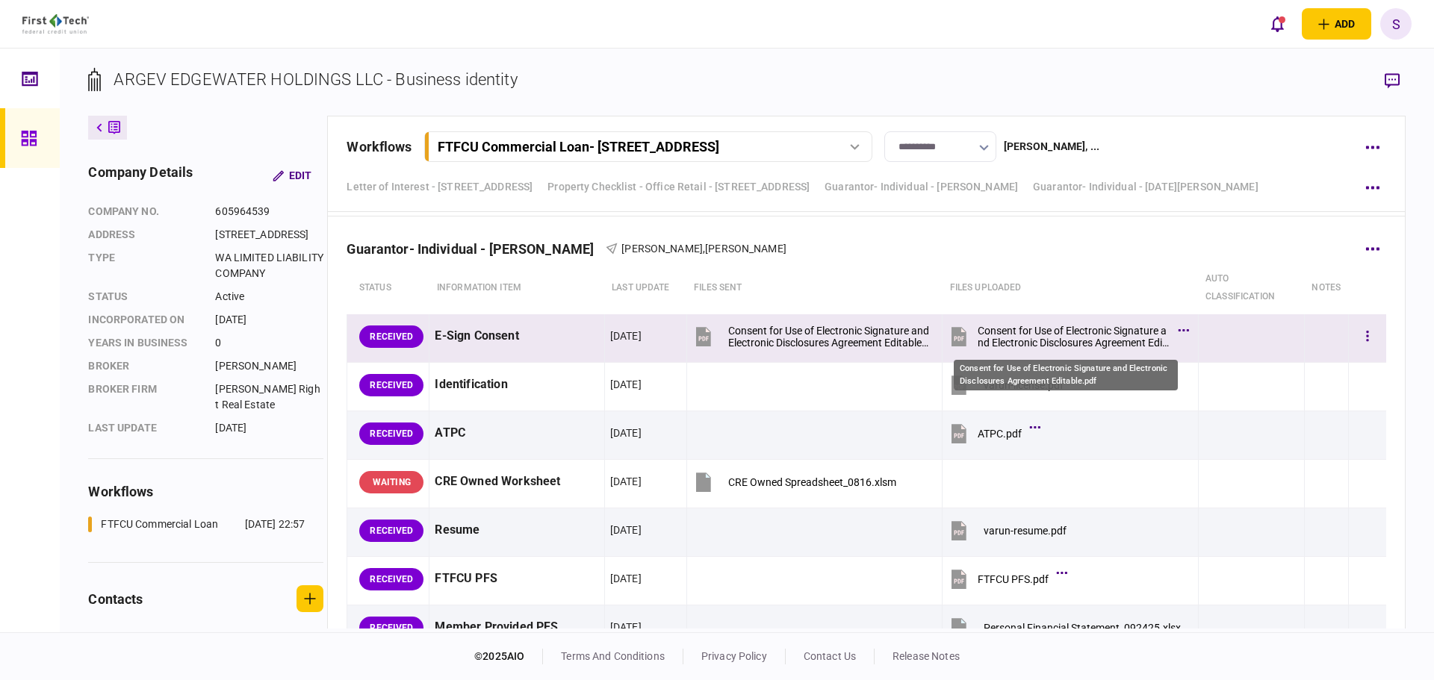
click at [1092, 333] on div "Consent for Use of Electronic Signature and Electronic Disclosures Agreement Ed…" at bounding box center [1073, 337] width 192 height 24
click at [1358, 340] on button "button" at bounding box center [1367, 336] width 27 height 27
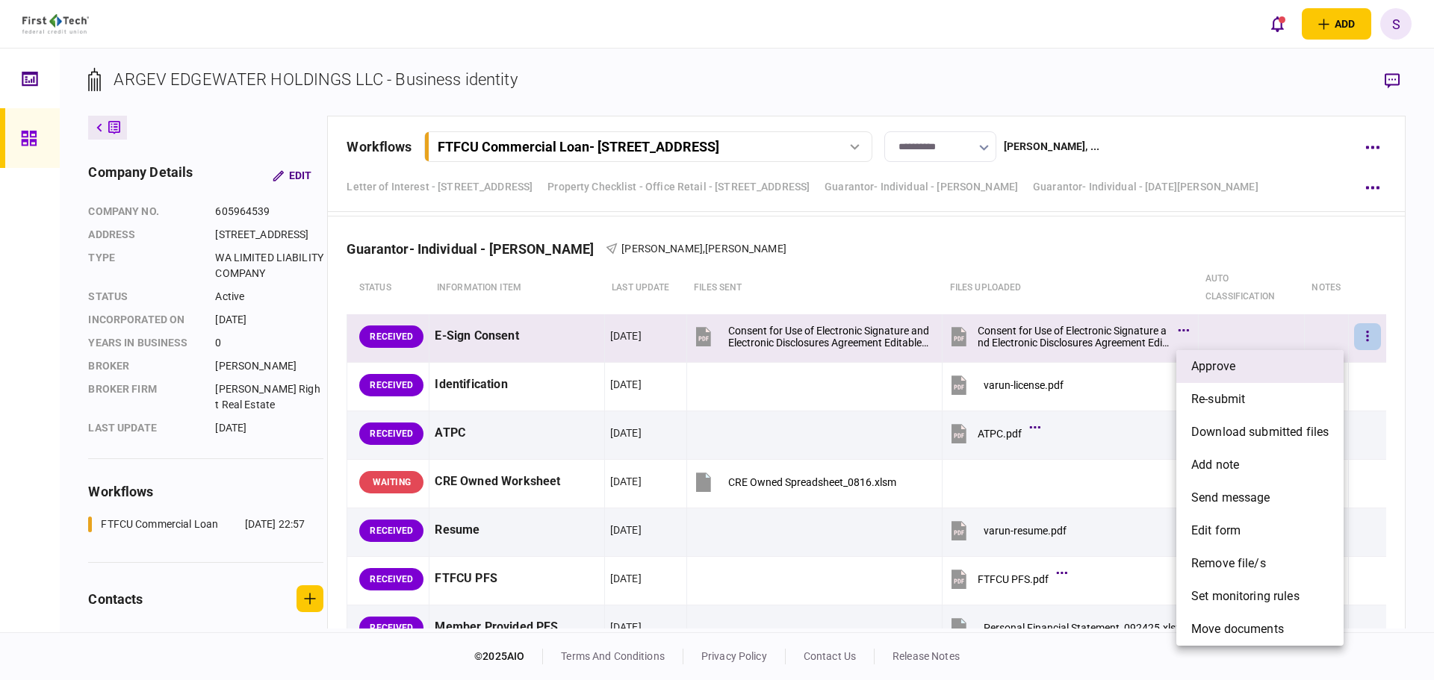
click at [1257, 376] on li "approve" at bounding box center [1259, 366] width 167 height 33
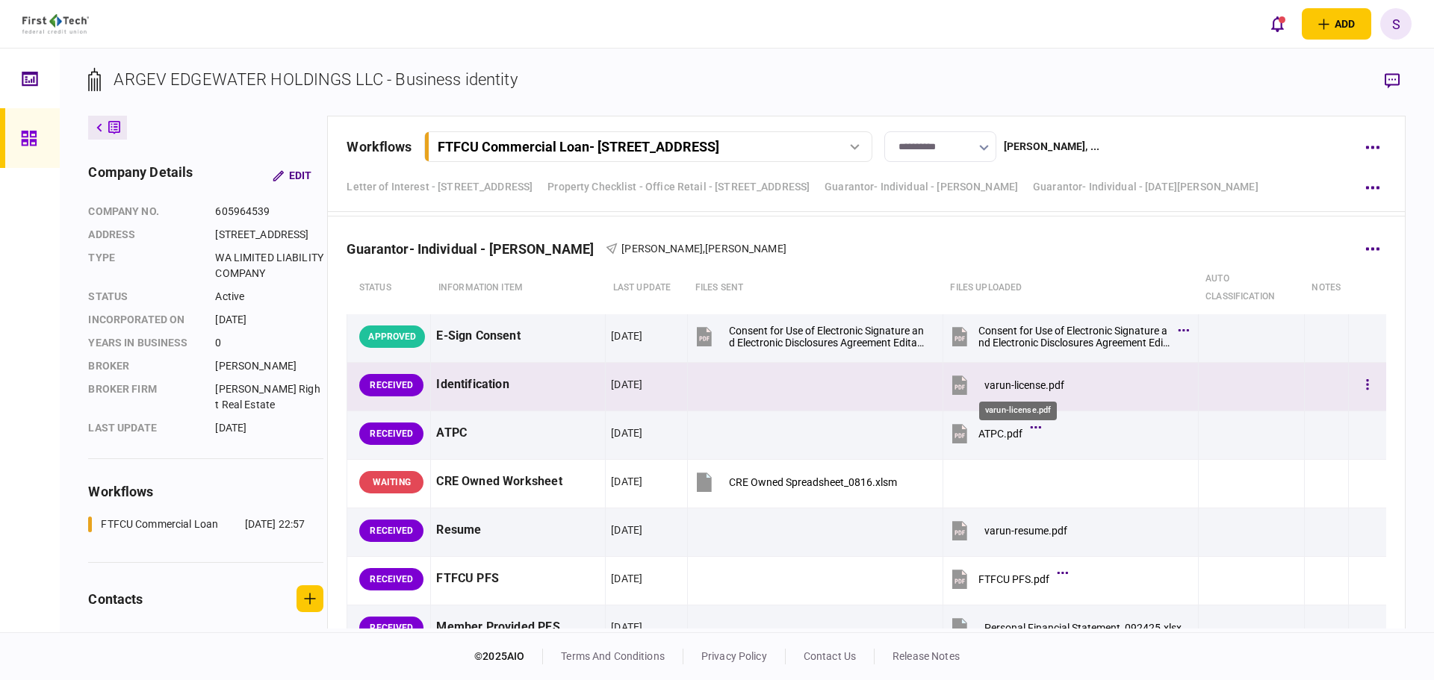
click at [999, 384] on div "varun-license.pdf" at bounding box center [1024, 385] width 80 height 12
click at [1361, 387] on button "button" at bounding box center [1367, 385] width 27 height 27
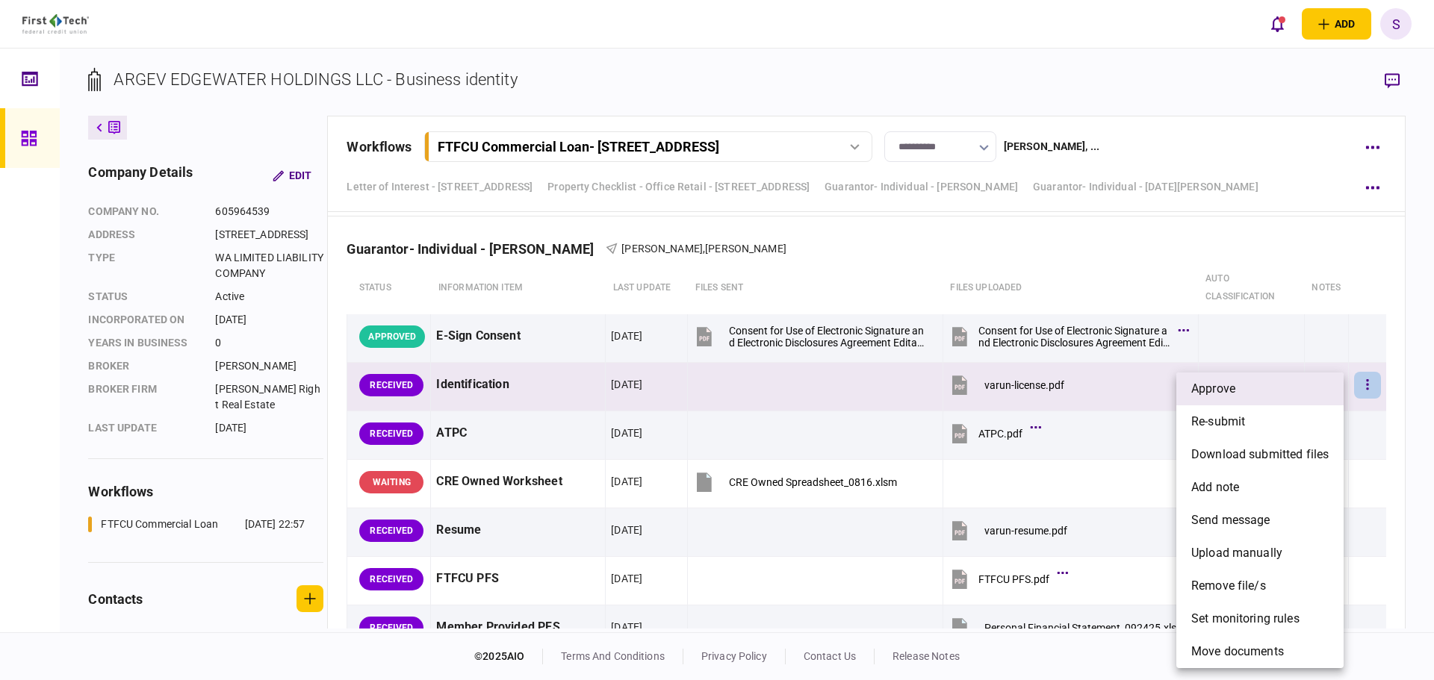
click at [1273, 395] on li "approve" at bounding box center [1259, 389] width 167 height 33
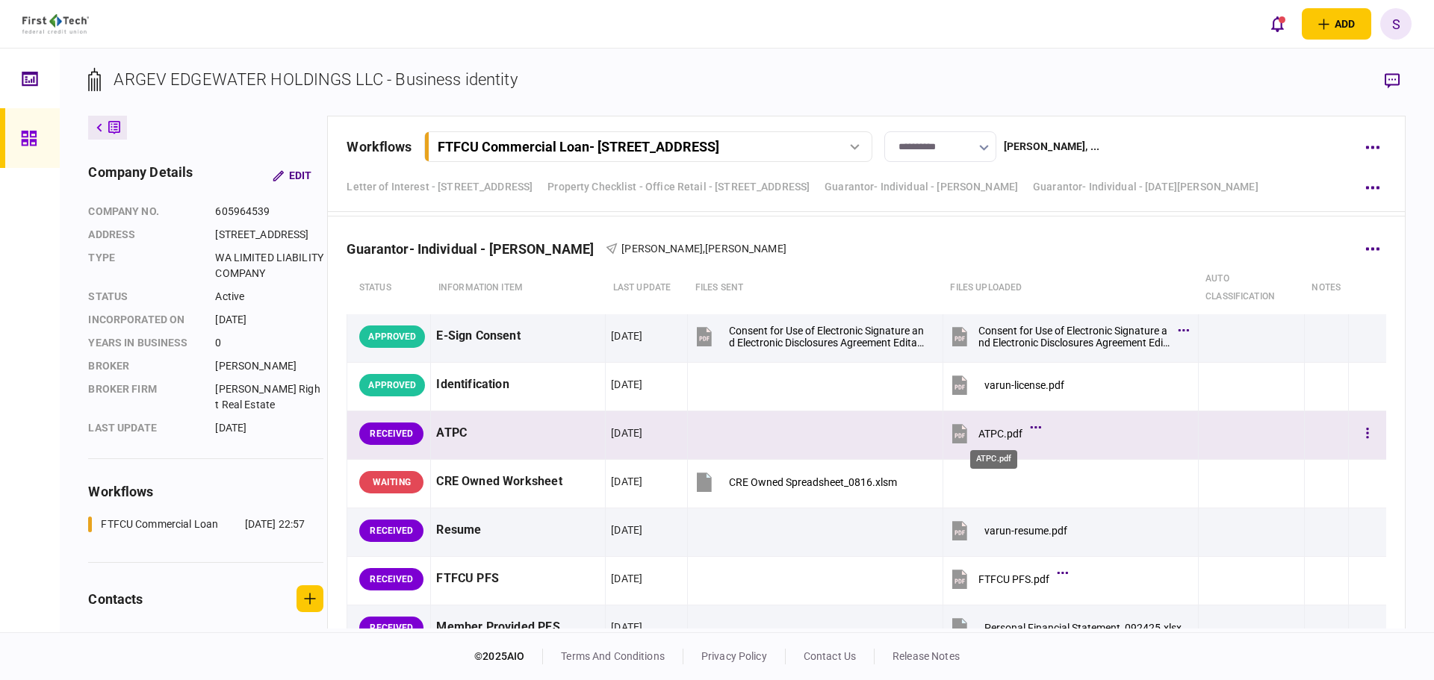
click at [1005, 436] on div "ATPC.pdf" at bounding box center [1000, 434] width 44 height 12
click at [1354, 430] on button "button" at bounding box center [1367, 433] width 27 height 27
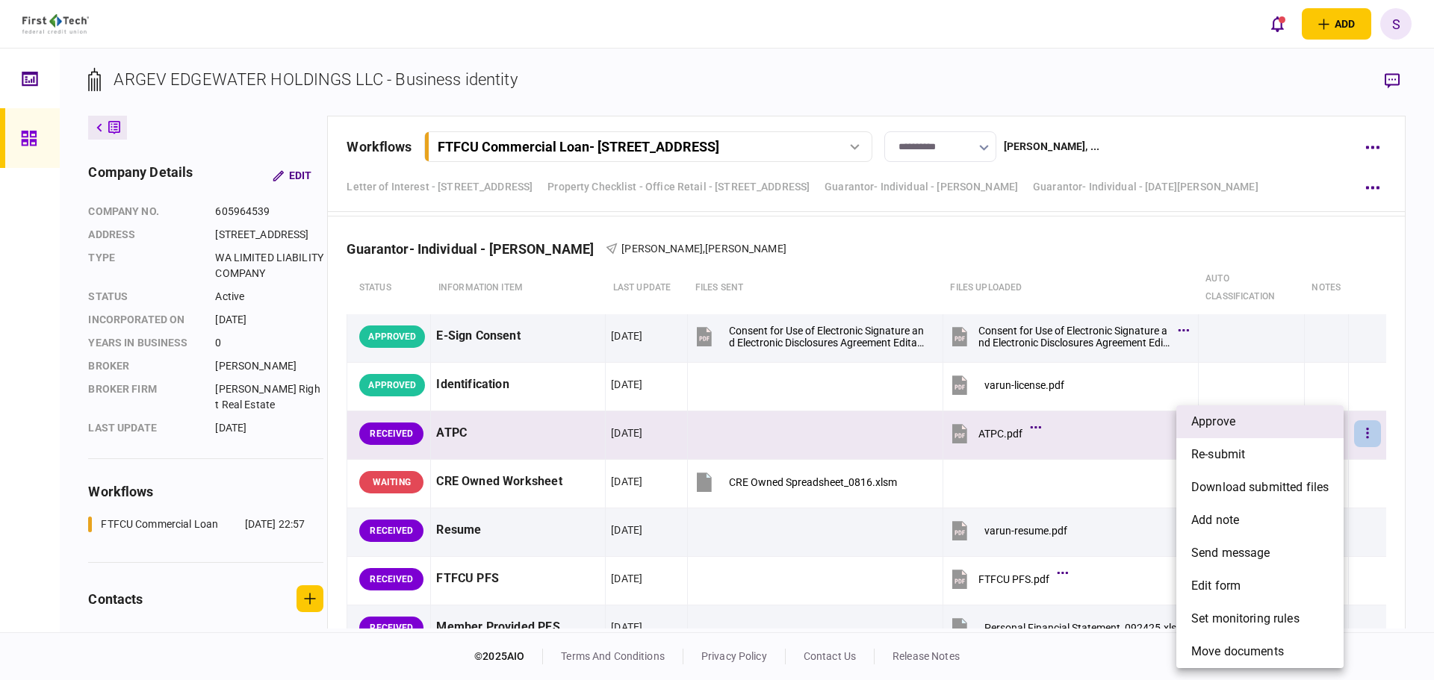
click at [1226, 424] on span "approve" at bounding box center [1213, 422] width 44 height 18
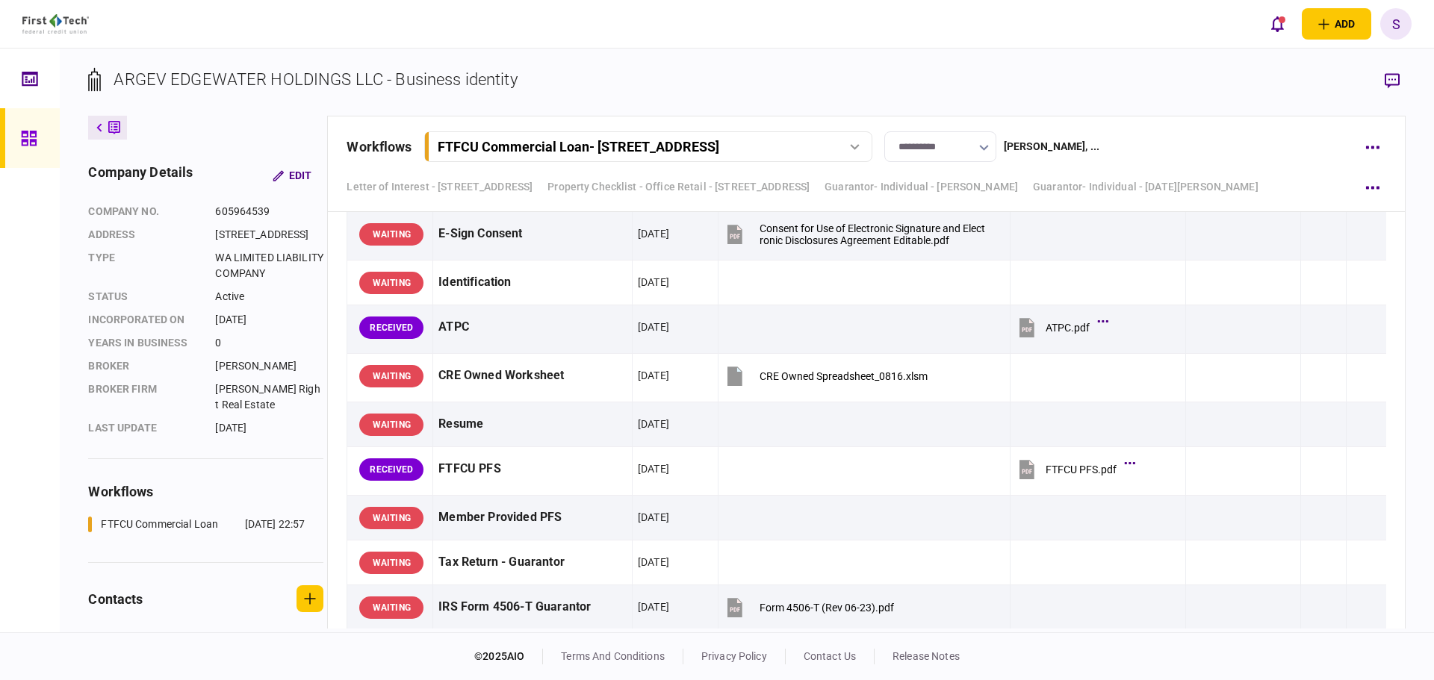
scroll to position [5003, 0]
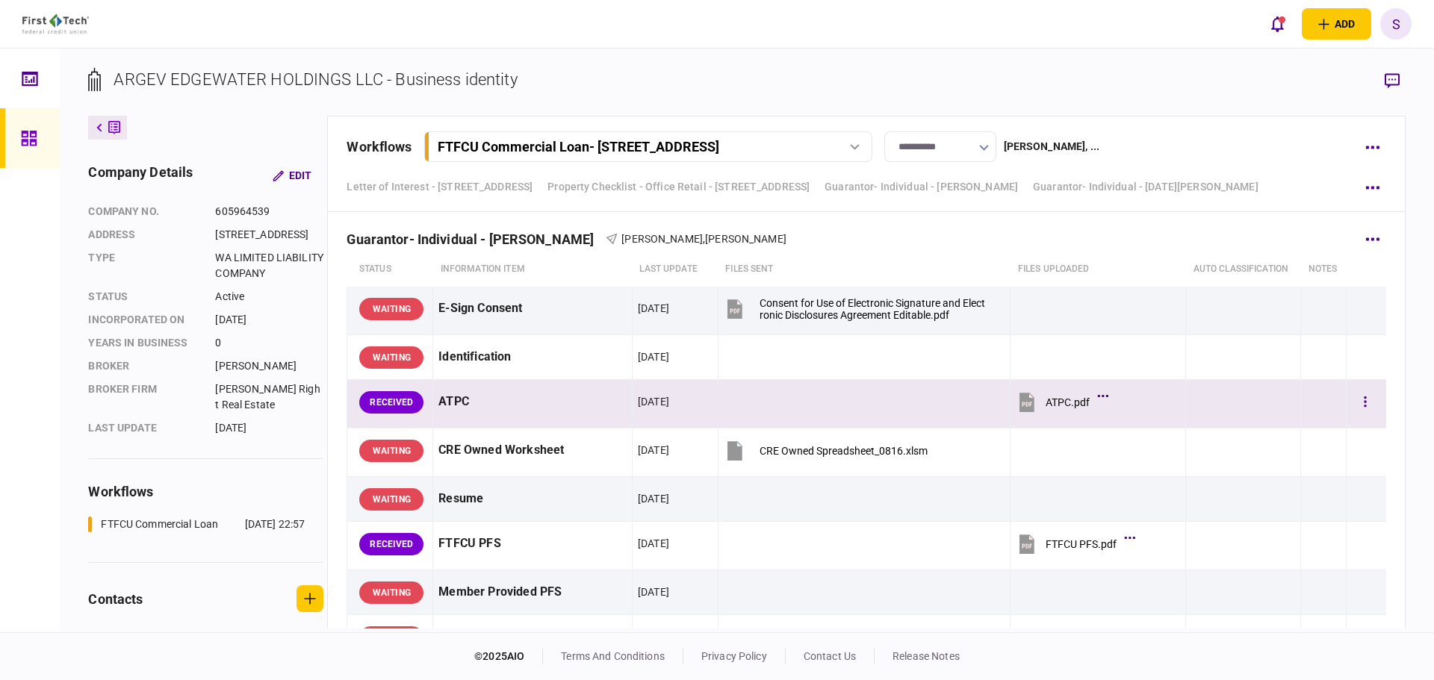
click at [1048, 392] on button "ATPC.pdf" at bounding box center [1060, 402] width 89 height 34
click at [1358, 408] on button "button" at bounding box center [1365, 402] width 27 height 27
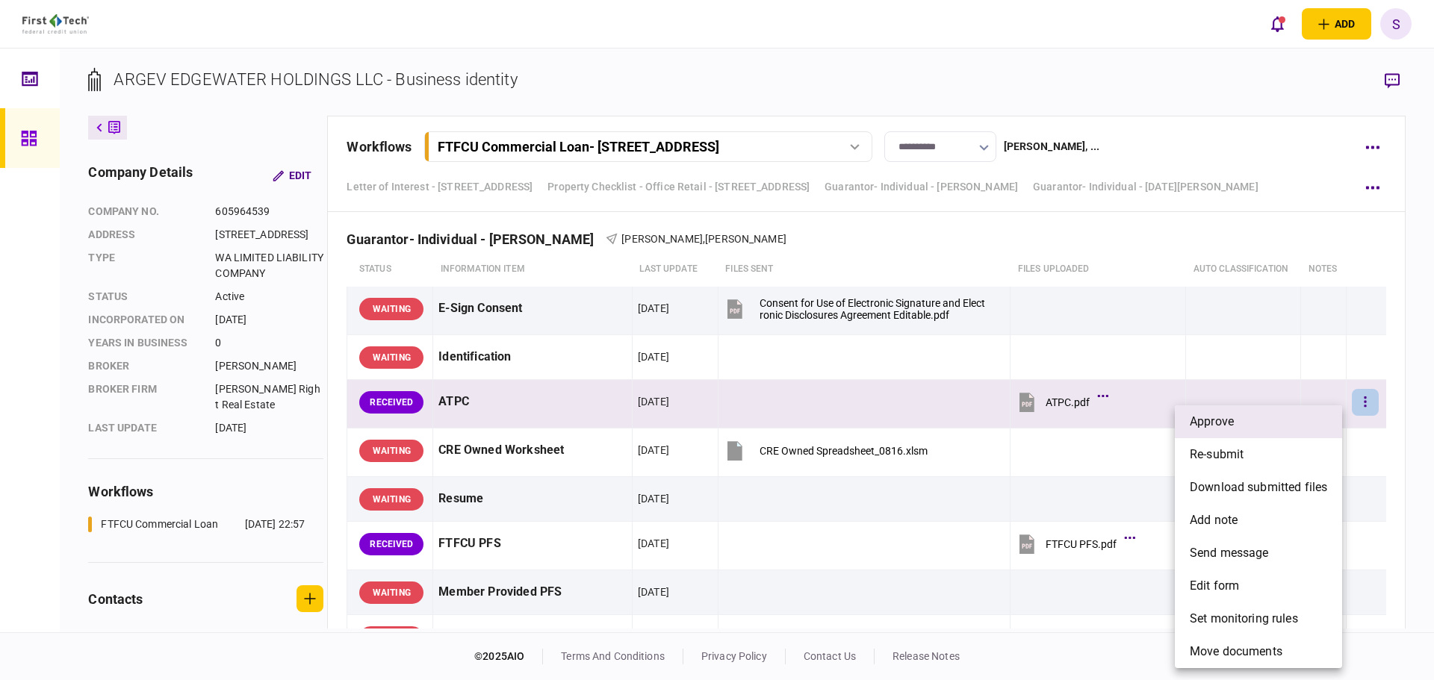
click at [1280, 421] on li "approve" at bounding box center [1258, 421] width 167 height 33
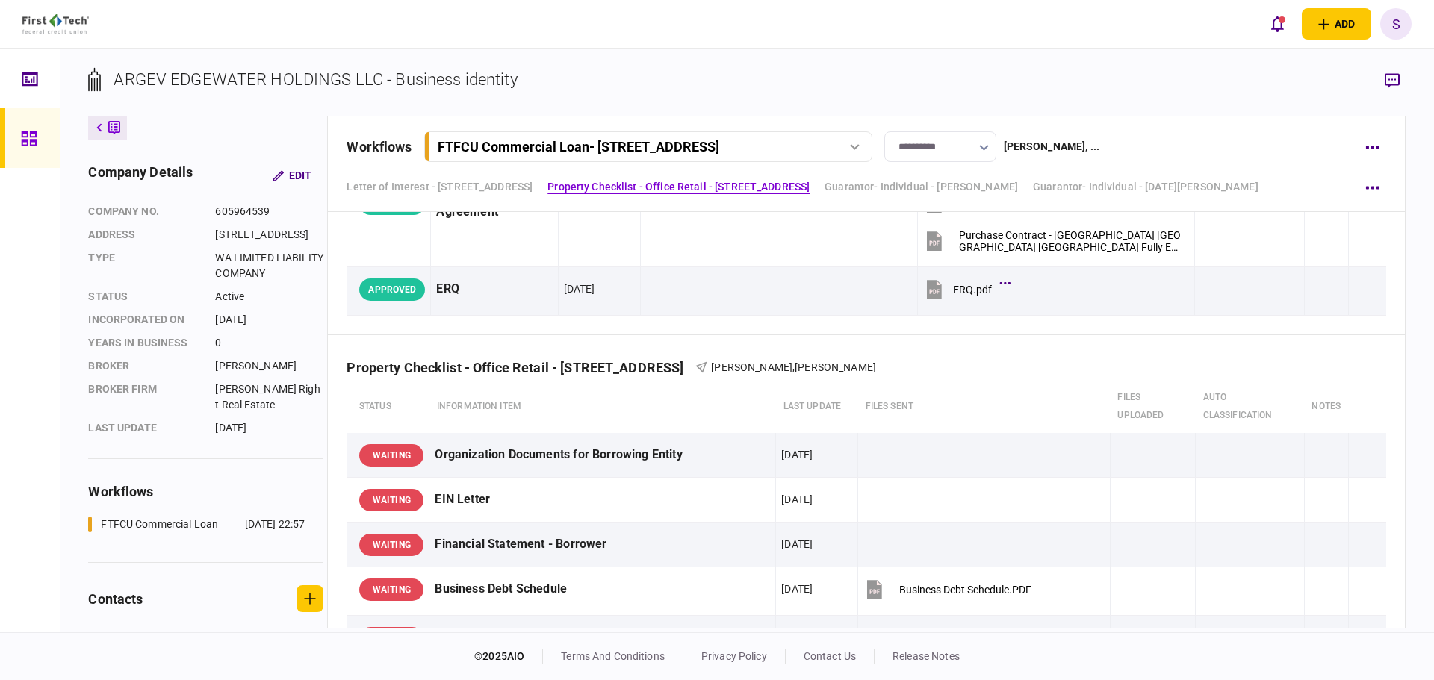
scroll to position [143, 0]
